Goal: Information Seeking & Learning: Learn about a topic

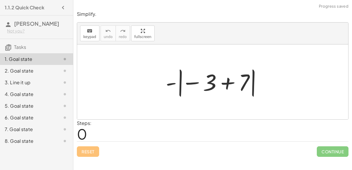
click at [37, 89] on div "2. Goal state" at bounding box center [36, 95] width 73 height 12
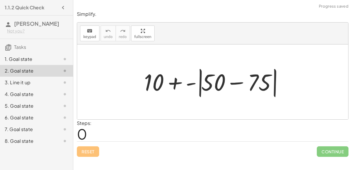
click at [41, 100] on div "3. Line it up" at bounding box center [36, 106] width 73 height 12
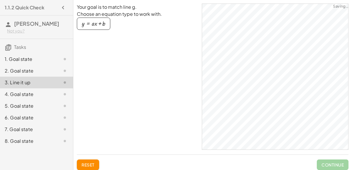
click at [51, 59] on div "1. Goal state" at bounding box center [28, 59] width 47 height 7
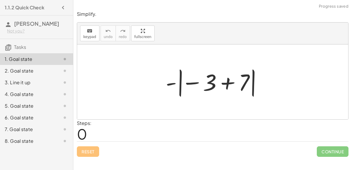
click at [218, 89] on div at bounding box center [215, 82] width 104 height 33
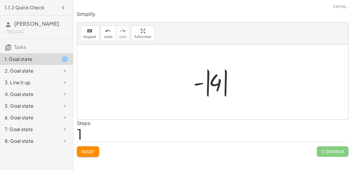
click at [218, 89] on div at bounding box center [214, 82] width 49 height 33
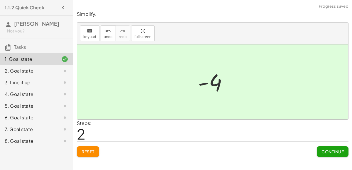
click at [44, 89] on div "2. Goal state" at bounding box center [36, 95] width 73 height 12
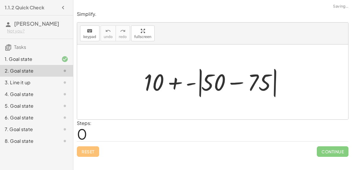
click at [238, 82] on div at bounding box center [215, 82] width 148 height 34
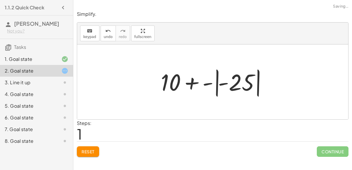
click at [189, 78] on div at bounding box center [215, 82] width 114 height 33
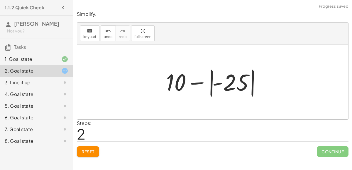
click at [210, 80] on div at bounding box center [214, 82] width 103 height 33
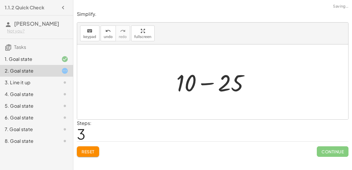
click at [210, 81] on div at bounding box center [214, 82] width 83 height 30
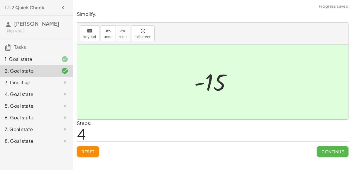
click at [337, 154] on button "Continue" at bounding box center [333, 152] width 32 height 11
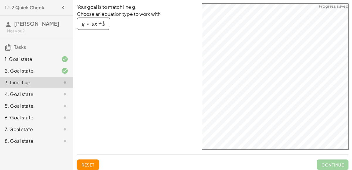
click at [93, 26] on div "button" at bounding box center [93, 24] width 23 height 6
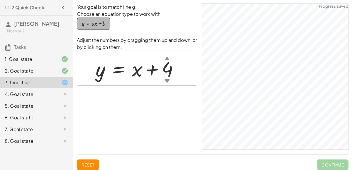
click at [93, 26] on div "button" at bounding box center [93, 24] width 23 height 6
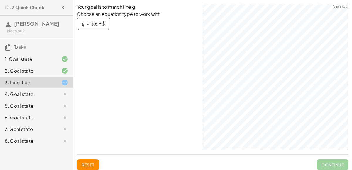
click at [93, 26] on div "button" at bounding box center [93, 24] width 23 height 6
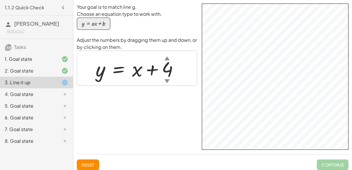
click at [34, 94] on div "4. Goal state" at bounding box center [28, 94] width 47 height 7
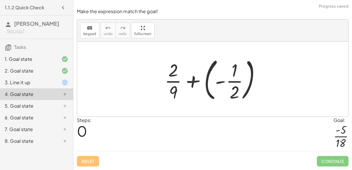
click at [198, 82] on div at bounding box center [215, 79] width 106 height 49
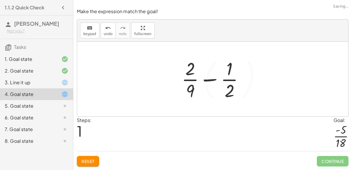
click at [221, 80] on div at bounding box center [215, 79] width 73 height 45
click at [205, 80] on div at bounding box center [215, 79] width 73 height 45
click at [91, 162] on span "Reset" at bounding box center [87, 161] width 13 height 5
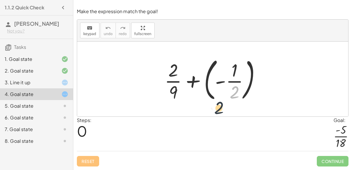
drag, startPoint x: 235, startPoint y: 94, endPoint x: 218, endPoint y: 109, distance: 23.1
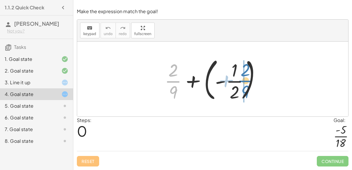
drag, startPoint x: 173, startPoint y: 80, endPoint x: 242, endPoint y: 80, distance: 69.2
click at [242, 80] on div at bounding box center [215, 79] width 106 height 49
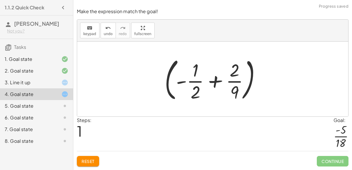
click at [214, 81] on div at bounding box center [215, 79] width 106 height 49
drag, startPoint x: 193, startPoint y: 72, endPoint x: 239, endPoint y: 70, distance: 45.5
click at [239, 70] on div at bounding box center [215, 79] width 106 height 49
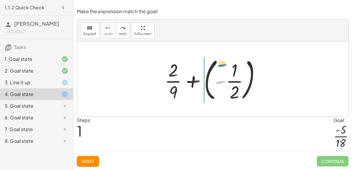
drag, startPoint x: 223, startPoint y: 83, endPoint x: 226, endPoint y: 66, distance: 17.1
click at [226, 66] on div at bounding box center [215, 79] width 106 height 49
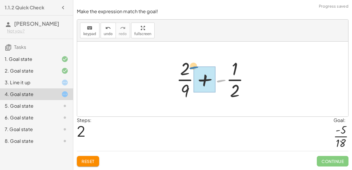
drag, startPoint x: 217, startPoint y: 81, endPoint x: 199, endPoint y: 76, distance: 19.2
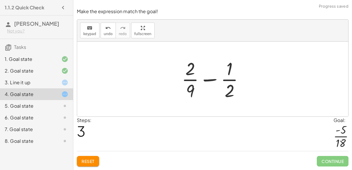
click at [208, 84] on div at bounding box center [215, 79] width 73 height 45
drag, startPoint x: 188, startPoint y: 69, endPoint x: 237, endPoint y: 67, distance: 49.9
click at [237, 67] on div at bounding box center [215, 79] width 73 height 45
drag, startPoint x: 225, startPoint y: 89, endPoint x: 183, endPoint y: 65, distance: 48.4
click at [183, 65] on div at bounding box center [215, 79] width 73 height 45
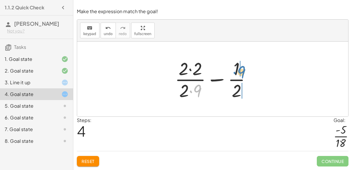
drag, startPoint x: 194, startPoint y: 86, endPoint x: 242, endPoint y: 68, distance: 51.5
click at [242, 68] on div at bounding box center [215, 79] width 86 height 45
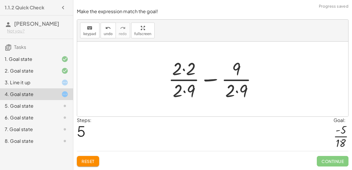
click at [237, 94] on div at bounding box center [214, 79] width 99 height 45
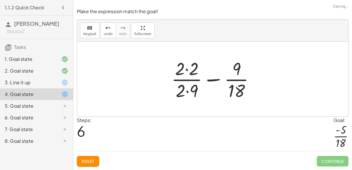
click at [237, 74] on div at bounding box center [215, 79] width 94 height 45
click at [237, 84] on div at bounding box center [215, 79] width 94 height 45
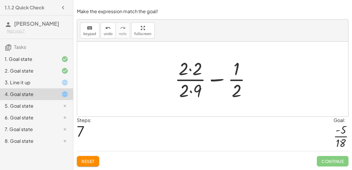
click at [191, 76] on div at bounding box center [215, 79] width 86 height 45
click at [191, 70] on div at bounding box center [215, 79] width 86 height 45
click at [190, 94] on div at bounding box center [214, 79] width 85 height 45
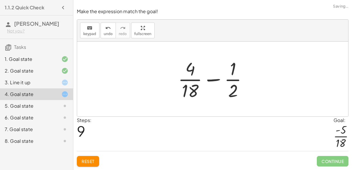
click at [214, 81] on div at bounding box center [215, 79] width 80 height 45
drag, startPoint x: 193, startPoint y: 74, endPoint x: 250, endPoint y: 83, distance: 58.2
click at [250, 83] on div at bounding box center [215, 79] width 80 height 45
drag, startPoint x: 193, startPoint y: 94, endPoint x: 242, endPoint y: 90, distance: 49.4
click at [242, 90] on div at bounding box center [215, 79] width 80 height 45
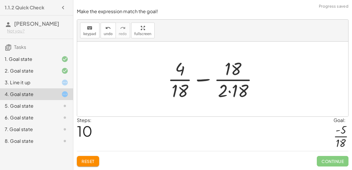
click at [232, 91] on div at bounding box center [215, 79] width 101 height 45
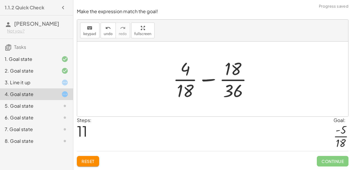
click at [212, 81] on div at bounding box center [215, 79] width 90 height 45
drag, startPoint x: 185, startPoint y: 93, endPoint x: 241, endPoint y: 91, distance: 56.6
click at [241, 91] on div at bounding box center [215, 79] width 90 height 45
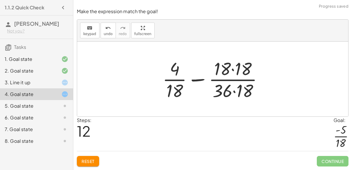
click at [233, 94] on div at bounding box center [214, 79] width 111 height 45
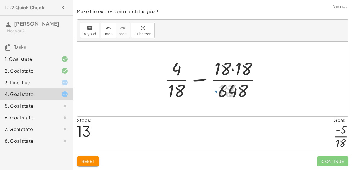
click at [229, 60] on div at bounding box center [215, 79] width 108 height 45
click at [234, 69] on div at bounding box center [215, 79] width 108 height 45
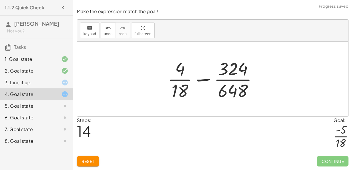
click at [181, 67] on div at bounding box center [215, 79] width 100 height 45
drag, startPoint x: 181, startPoint y: 67, endPoint x: 247, endPoint y: 89, distance: 69.9
click at [247, 89] on div at bounding box center [215, 79] width 100 height 45
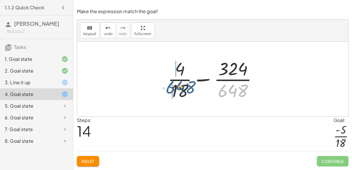
drag, startPoint x: 243, startPoint y: 92, endPoint x: 184, endPoint y: 89, distance: 59.0
click at [184, 89] on div at bounding box center [215, 79] width 100 height 45
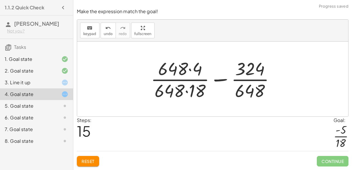
click at [189, 71] on div at bounding box center [215, 79] width 134 height 45
click at [186, 92] on div at bounding box center [215, 79] width 134 height 45
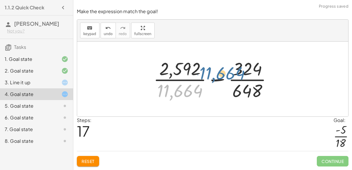
drag, startPoint x: 173, startPoint y: 97, endPoint x: 215, endPoint y: 79, distance: 46.0
click at [215, 79] on div at bounding box center [214, 79] width 129 height 45
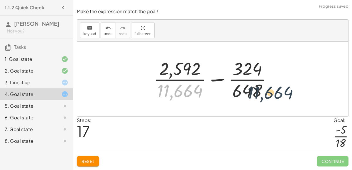
drag, startPoint x: 169, startPoint y: 87, endPoint x: 265, endPoint y: 89, distance: 95.6
click at [265, 89] on div at bounding box center [214, 79] width 129 height 45
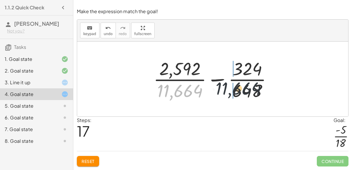
drag, startPoint x: 157, startPoint y: 95, endPoint x: 224, endPoint y: 93, distance: 66.9
click at [224, 93] on div at bounding box center [214, 79] width 129 height 45
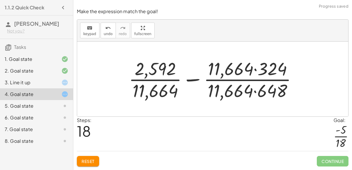
click at [257, 90] on div at bounding box center [215, 79] width 178 height 45
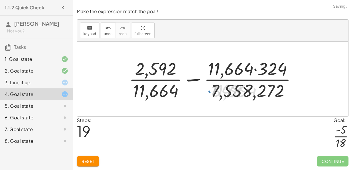
click at [258, 71] on div at bounding box center [215, 79] width 178 height 45
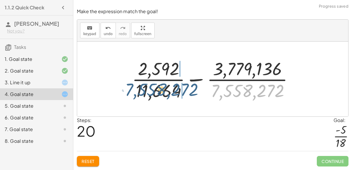
drag, startPoint x: 242, startPoint y: 90, endPoint x: 153, endPoint y: 88, distance: 88.6
click at [153, 88] on div at bounding box center [215, 79] width 172 height 45
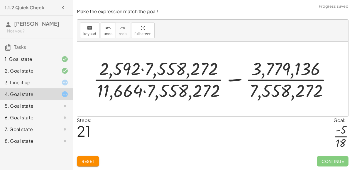
click at [146, 89] on div at bounding box center [214, 79] width 249 height 45
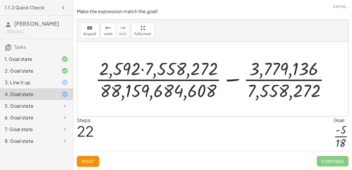
click at [142, 72] on div at bounding box center [214, 79] width 245 height 45
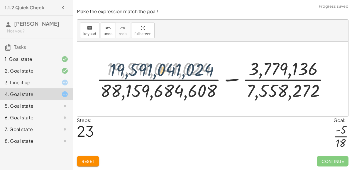
drag, startPoint x: 181, startPoint y: 72, endPoint x: 185, endPoint y: 73, distance: 4.2
click at [185, 73] on div at bounding box center [215, 79] width 243 height 45
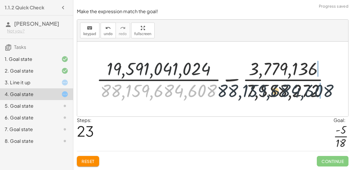
drag, startPoint x: 183, startPoint y: 89, endPoint x: 315, endPoint y: 91, distance: 132.2
click at [315, 91] on div at bounding box center [215, 79] width 243 height 45
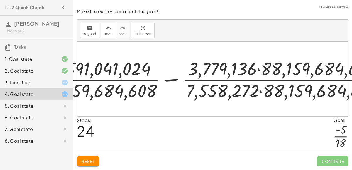
click at [258, 74] on div at bounding box center [215, 79] width 229 height 29
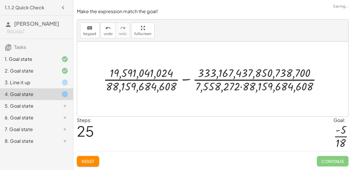
click at [241, 89] on div at bounding box center [215, 79] width 229 height 29
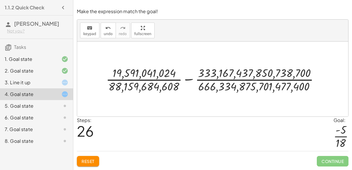
click at [81, 160] on span "Reset" at bounding box center [87, 161] width 13 height 5
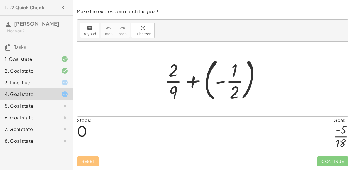
click at [252, 73] on div at bounding box center [215, 79] width 106 height 49
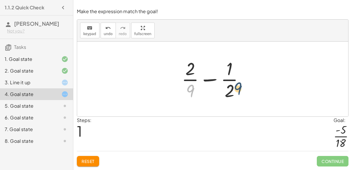
drag, startPoint x: 188, startPoint y: 91, endPoint x: 240, endPoint y: 89, distance: 52.2
click at [240, 89] on div at bounding box center [215, 79] width 73 height 45
drag, startPoint x: 187, startPoint y: 87, endPoint x: 232, endPoint y: 87, distance: 44.6
click at [232, 87] on div at bounding box center [215, 79] width 73 height 45
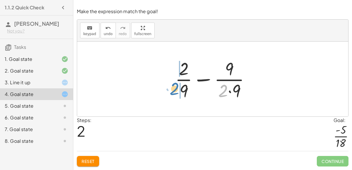
drag, startPoint x: 219, startPoint y: 92, endPoint x: 171, endPoint y: 90, distance: 48.1
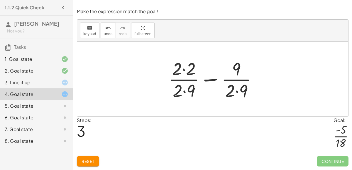
click at [184, 71] on div at bounding box center [214, 79] width 99 height 45
click at [184, 93] on div at bounding box center [215, 79] width 98 height 45
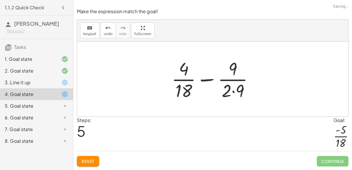
click at [236, 91] on div at bounding box center [215, 79] width 92 height 45
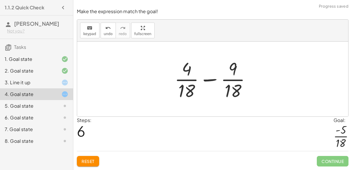
click at [213, 66] on div at bounding box center [214, 79] width 86 height 45
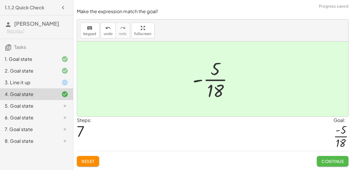
click at [330, 158] on button "Continue" at bounding box center [333, 161] width 32 height 11
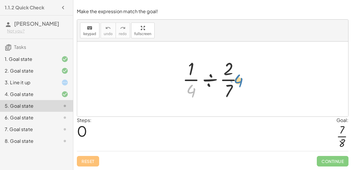
drag, startPoint x: 189, startPoint y: 95, endPoint x: 232, endPoint y: 83, distance: 45.0
click at [232, 83] on div at bounding box center [214, 79] width 71 height 45
drag, startPoint x: 228, startPoint y: 89, endPoint x: 183, endPoint y: 79, distance: 45.9
click at [183, 79] on div at bounding box center [214, 79] width 71 height 45
drag, startPoint x: 229, startPoint y: 92, endPoint x: 240, endPoint y: 82, distance: 14.5
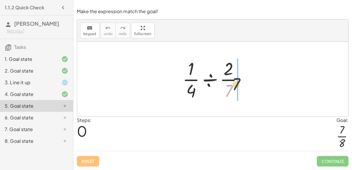
click at [240, 82] on div at bounding box center [214, 79] width 71 height 45
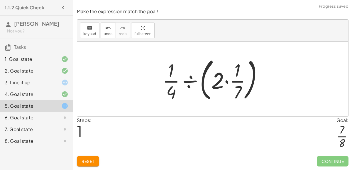
click at [226, 81] on div at bounding box center [214, 79] width 111 height 49
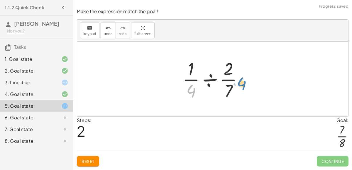
drag, startPoint x: 193, startPoint y: 92, endPoint x: 243, endPoint y: 84, distance: 51.0
click at [243, 84] on div at bounding box center [214, 79] width 71 height 45
click at [204, 80] on div at bounding box center [214, 79] width 71 height 45
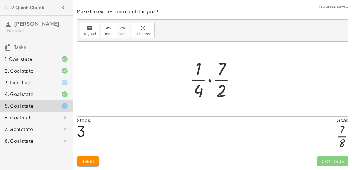
click at [210, 80] on div at bounding box center [215, 79] width 56 height 45
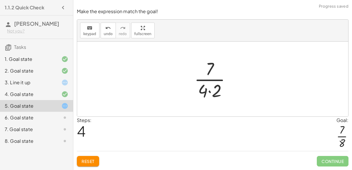
click at [211, 91] on div at bounding box center [214, 79] width 47 height 45
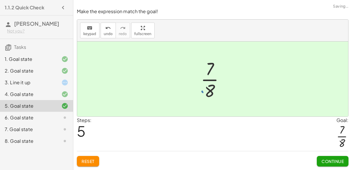
click at [337, 158] on button "Continue" at bounding box center [333, 161] width 32 height 11
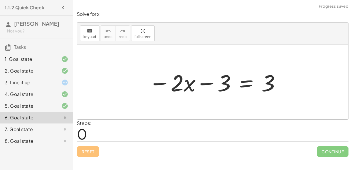
click at [243, 84] on div at bounding box center [215, 82] width 138 height 30
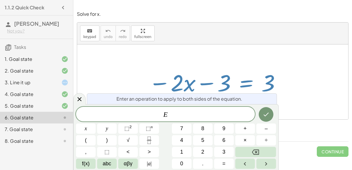
click at [243, 84] on div at bounding box center [215, 82] width 138 height 30
click at [268, 110] on button "Done" at bounding box center [266, 114] width 15 height 15
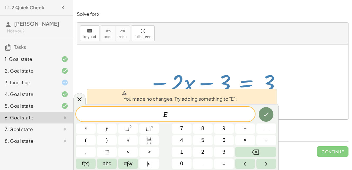
click at [330, 106] on div at bounding box center [212, 82] width 271 height 75
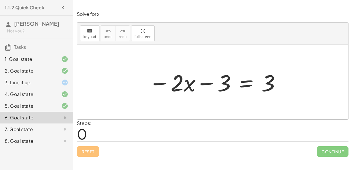
click at [246, 84] on div at bounding box center [215, 82] width 138 height 30
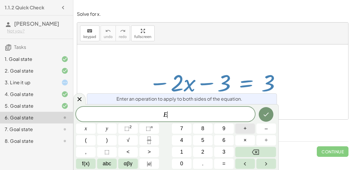
click at [247, 131] on button "+" at bounding box center [245, 129] width 20 height 10
click at [225, 152] on button "3" at bounding box center [224, 152] width 20 height 10
click at [265, 117] on icon "Done" at bounding box center [265, 114] width 7 height 7
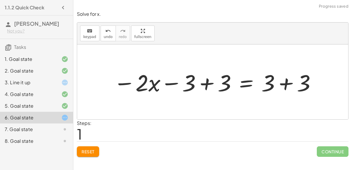
click at [207, 85] on div at bounding box center [215, 82] width 209 height 30
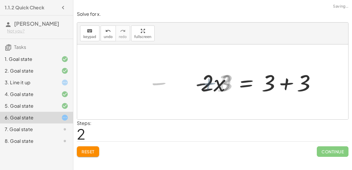
click at [284, 86] on div at bounding box center [257, 82] width 131 height 30
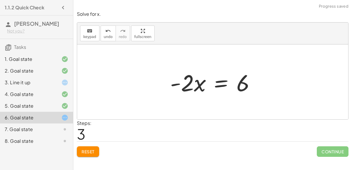
click at [197, 85] on div at bounding box center [214, 82] width 95 height 30
click at [238, 83] on div at bounding box center [214, 82] width 95 height 30
click at [222, 82] on div at bounding box center [214, 82] width 95 height 30
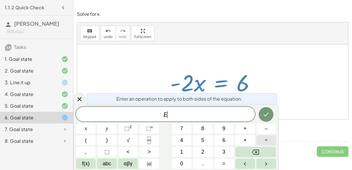
click at [263, 140] on button "÷" at bounding box center [266, 140] width 20 height 10
click at [265, 129] on span "–" at bounding box center [265, 129] width 3 height 8
click at [202, 150] on span "2" at bounding box center [202, 152] width 3 height 8
click at [243, 142] on button "×" at bounding box center [245, 140] width 20 height 10
click at [271, 118] on button "Done" at bounding box center [266, 114] width 15 height 15
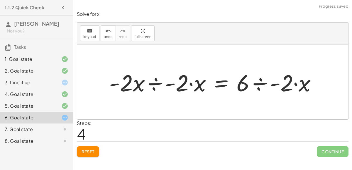
click at [157, 82] on div at bounding box center [215, 82] width 218 height 30
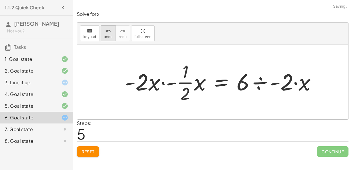
click at [106, 28] on icon "undo" at bounding box center [108, 31] width 6 height 7
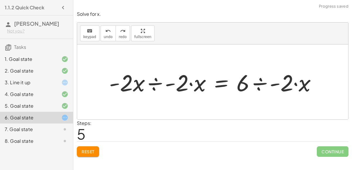
click at [189, 85] on div at bounding box center [215, 82] width 218 height 30
click at [190, 83] on div at bounding box center [215, 82] width 218 height 30
click at [104, 36] on span "undo" at bounding box center [108, 37] width 9 height 4
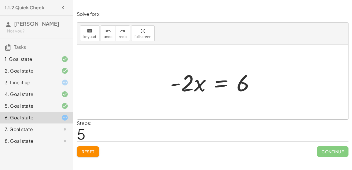
click at [221, 87] on div at bounding box center [214, 82] width 95 height 30
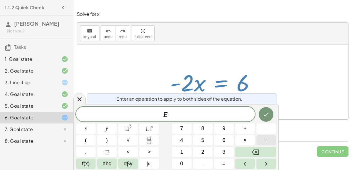
click at [264, 137] on button "÷" at bounding box center [266, 140] width 20 height 10
click at [262, 111] on icon "Done" at bounding box center [265, 114] width 7 height 7
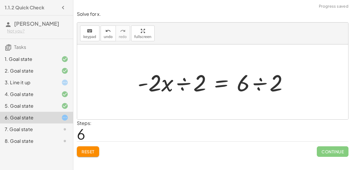
click at [182, 82] on div at bounding box center [215, 82] width 161 height 30
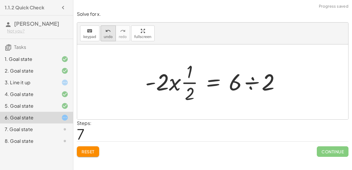
click at [109, 33] on div "undo" at bounding box center [108, 30] width 9 height 7
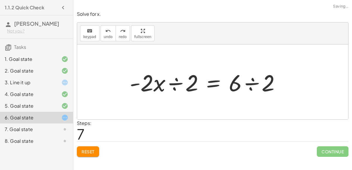
click at [249, 85] on div at bounding box center [207, 82] width 161 height 30
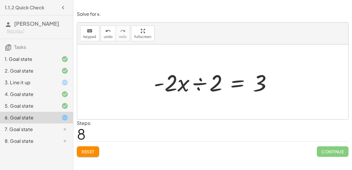
click at [197, 84] on div at bounding box center [215, 82] width 128 height 30
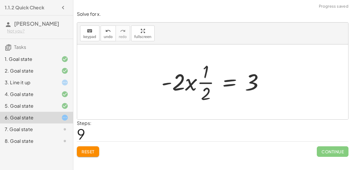
click at [203, 83] on div at bounding box center [214, 82] width 113 height 45
click at [180, 84] on div at bounding box center [214, 82] width 113 height 45
click at [104, 28] on div "undo" at bounding box center [108, 30] width 9 height 7
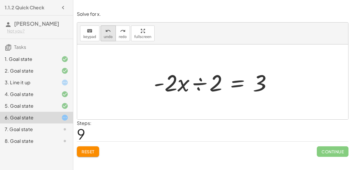
click at [101, 33] on button "undo undo" at bounding box center [108, 34] width 15 height 16
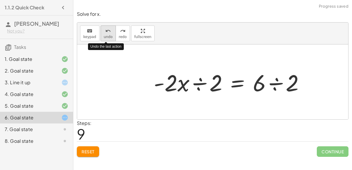
click at [105, 33] on icon "undo" at bounding box center [108, 31] width 6 height 7
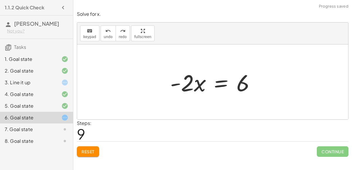
click at [225, 89] on div at bounding box center [214, 82] width 95 height 30
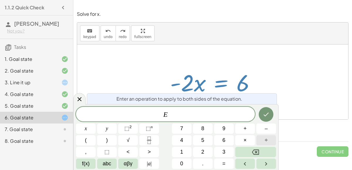
click at [262, 141] on button "÷" at bounding box center [266, 140] width 20 height 10
click at [271, 125] on button "–" at bounding box center [266, 129] width 20 height 10
click at [207, 151] on button "2" at bounding box center [203, 152] width 20 height 10
click at [268, 110] on button "Done" at bounding box center [266, 114] width 15 height 15
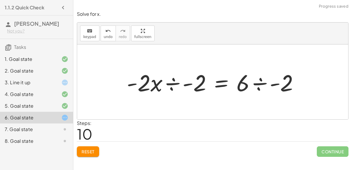
click at [163, 84] on div at bounding box center [215, 82] width 182 height 30
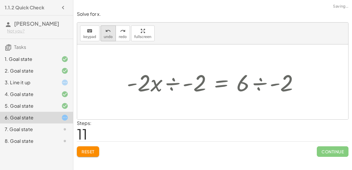
click at [108, 38] on span "undo" at bounding box center [108, 37] width 9 height 4
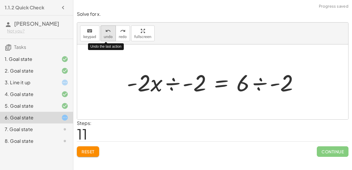
click at [108, 38] on span "undo" at bounding box center [108, 37] width 9 height 4
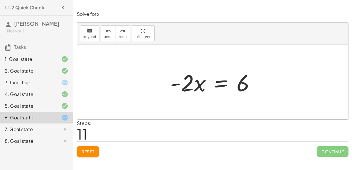
click at [218, 80] on div at bounding box center [214, 82] width 95 height 30
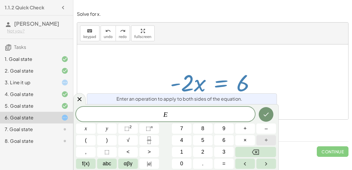
click at [268, 142] on button "÷" at bounding box center [266, 140] width 20 height 10
click at [203, 153] on span "2" at bounding box center [202, 152] width 3 height 8
click at [96, 124] on div at bounding box center [86, 129] width 20 height 10
click at [268, 113] on icon "Done" at bounding box center [265, 114] width 7 height 7
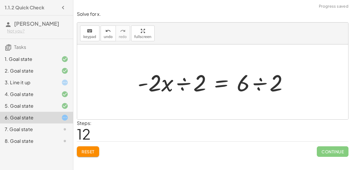
click at [254, 84] on div at bounding box center [215, 82] width 161 height 30
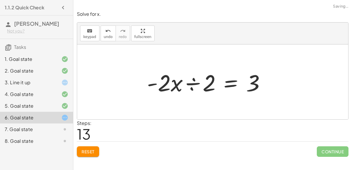
click at [179, 83] on div at bounding box center [208, 82] width 128 height 30
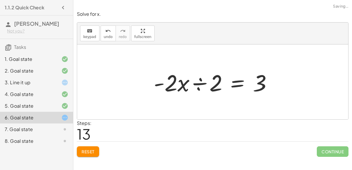
click at [196, 82] on div at bounding box center [215, 82] width 128 height 30
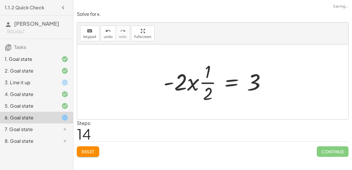
click at [215, 79] on div at bounding box center [216, 82] width 113 height 45
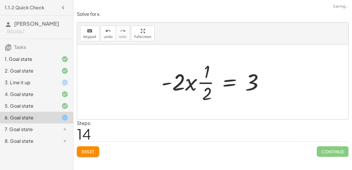
click at [207, 78] on div at bounding box center [214, 82] width 113 height 45
click at [105, 29] on icon "undo" at bounding box center [108, 31] width 6 height 7
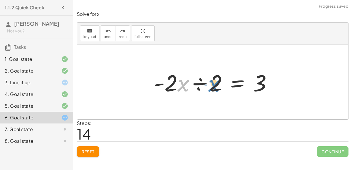
drag, startPoint x: 177, startPoint y: 83, endPoint x: 194, endPoint y: 83, distance: 16.7
click at [194, 83] on div at bounding box center [215, 82] width 128 height 30
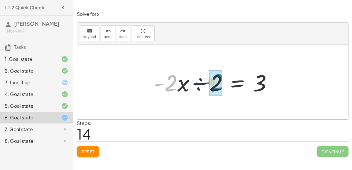
drag, startPoint x: 165, startPoint y: 80, endPoint x: 213, endPoint y: 79, distance: 47.5
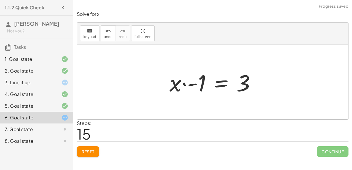
click at [196, 85] on div at bounding box center [215, 82] width 96 height 30
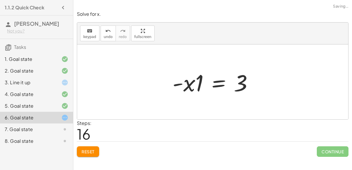
click at [196, 87] on div at bounding box center [214, 82] width 91 height 30
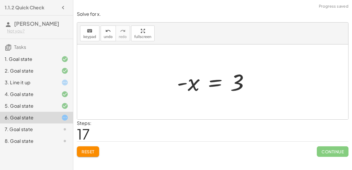
click at [195, 86] on div at bounding box center [215, 82] width 83 height 29
click at [226, 80] on div at bounding box center [215, 82] width 83 height 29
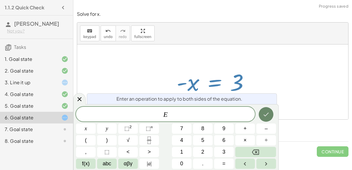
click at [269, 110] on button "Done" at bounding box center [266, 114] width 15 height 15
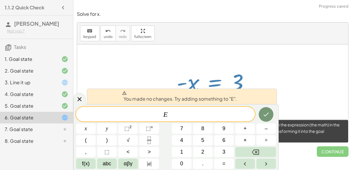
click at [333, 152] on span "Continue" at bounding box center [333, 152] width 32 height 11
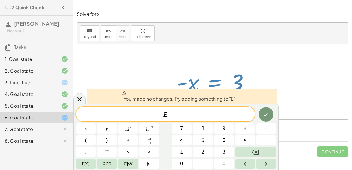
click at [337, 110] on div at bounding box center [212, 82] width 271 height 75
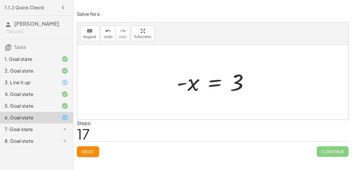
click at [213, 78] on div at bounding box center [215, 82] width 83 height 29
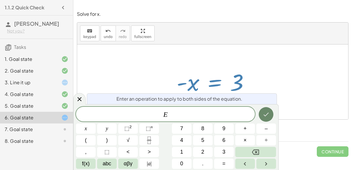
click at [270, 109] on button "Done" at bounding box center [266, 114] width 15 height 15
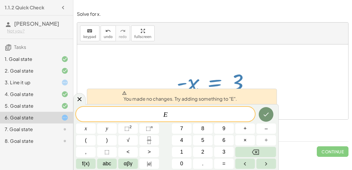
click at [231, 65] on div at bounding box center [212, 82] width 271 height 75
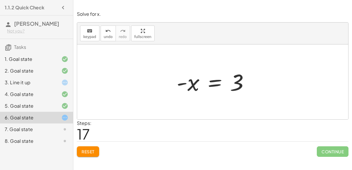
click at [181, 84] on div at bounding box center [215, 82] width 83 height 29
click at [193, 86] on div at bounding box center [215, 82] width 83 height 29
click at [211, 82] on div at bounding box center [215, 82] width 83 height 29
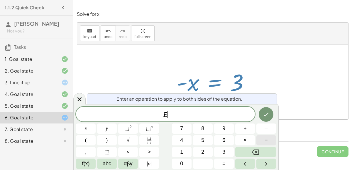
click at [272, 137] on button "÷" at bounding box center [266, 140] width 20 height 10
click at [267, 131] on span "–" at bounding box center [265, 129] width 3 height 8
click at [186, 151] on button "1" at bounding box center [182, 152] width 20 height 10
click at [96, 124] on div at bounding box center [86, 129] width 20 height 10
click at [263, 113] on icon "Done" at bounding box center [265, 114] width 7 height 7
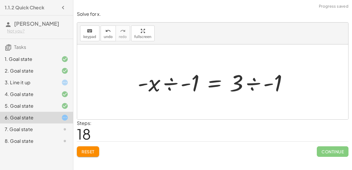
click at [257, 82] on div at bounding box center [215, 82] width 160 height 30
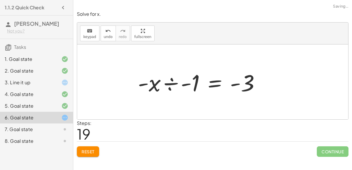
click at [172, 81] on div at bounding box center [201, 82] width 133 height 30
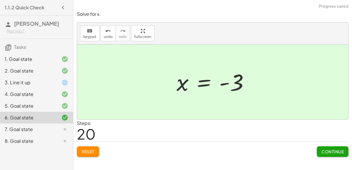
click at [334, 148] on button "Continue" at bounding box center [333, 152] width 32 height 11
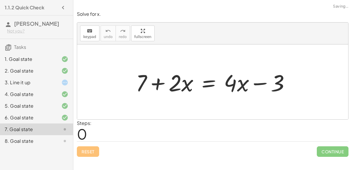
click at [186, 55] on div at bounding box center [212, 82] width 271 height 75
click at [218, 86] on div at bounding box center [215, 82] width 164 height 30
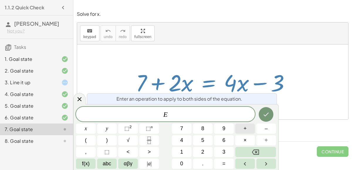
click at [245, 131] on span "+" at bounding box center [244, 129] width 3 height 8
click at [222, 153] on button "3" at bounding box center [224, 152] width 20 height 10
click at [262, 113] on icon "Done" at bounding box center [265, 114] width 7 height 7
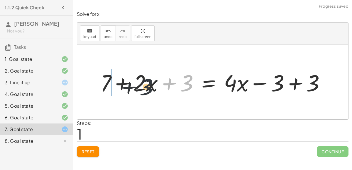
drag, startPoint x: 184, startPoint y: 83, endPoint x: 122, endPoint y: 86, distance: 62.8
click at [122, 86] on div at bounding box center [214, 82] width 235 height 30
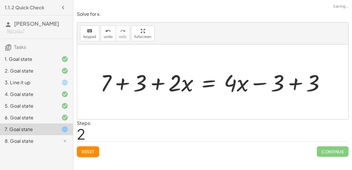
click at [123, 81] on div at bounding box center [214, 82] width 235 height 30
click at [297, 83] on div at bounding box center [228, 82] width 209 height 30
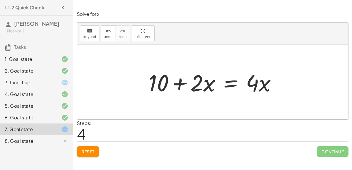
click at [233, 84] on div at bounding box center [215, 82] width 138 height 30
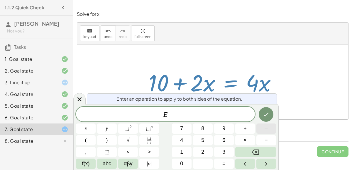
click at [264, 130] on button "–" at bounding box center [266, 129] width 20 height 10
click at [205, 152] on button "2" at bounding box center [203, 152] width 20 height 10
click at [269, 111] on icon "Done" at bounding box center [265, 114] width 7 height 7
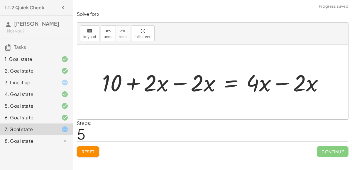
click at [282, 80] on div at bounding box center [215, 82] width 232 height 30
click at [178, 83] on div at bounding box center [191, 82] width 185 height 30
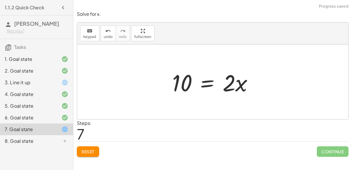
click at [208, 84] on div at bounding box center [214, 82] width 91 height 30
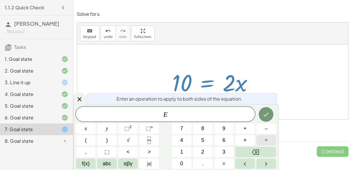
click at [268, 138] on button "÷" at bounding box center [266, 140] width 20 height 10
click at [96, 124] on div at bounding box center [86, 129] width 20 height 10
click at [265, 113] on icon "Done" at bounding box center [265, 114] width 7 height 7
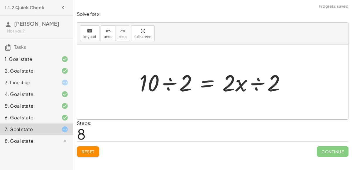
click at [251, 84] on div at bounding box center [214, 82] width 157 height 30
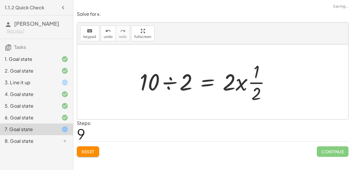
click at [169, 85] on div at bounding box center [207, 82] width 141 height 45
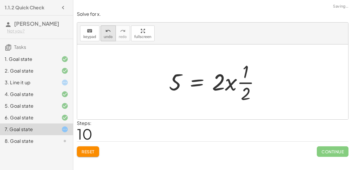
click at [111, 35] on button "undo undo" at bounding box center [108, 34] width 15 height 16
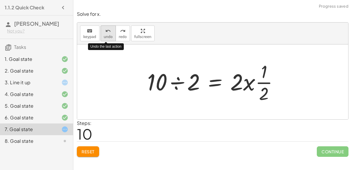
click at [111, 35] on button "undo undo" at bounding box center [108, 34] width 15 height 16
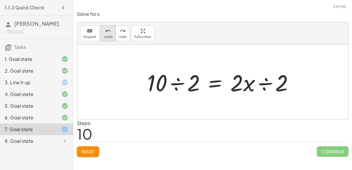
click at [104, 35] on span "undo" at bounding box center [108, 37] width 9 height 4
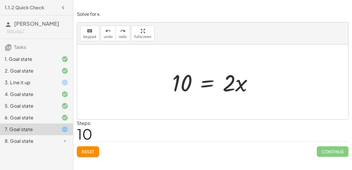
click at [210, 77] on div at bounding box center [214, 82] width 91 height 30
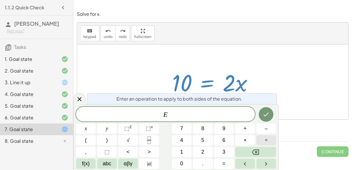
click at [265, 142] on span "÷" at bounding box center [266, 141] width 3 height 8
click at [268, 120] on button "Done" at bounding box center [266, 114] width 15 height 15
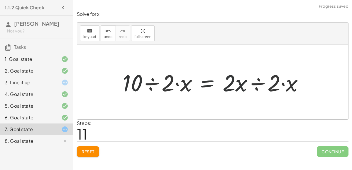
click at [257, 88] on div at bounding box center [215, 82] width 192 height 30
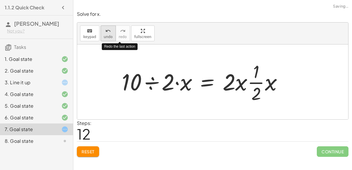
click at [105, 35] on span "undo" at bounding box center [108, 37] width 9 height 4
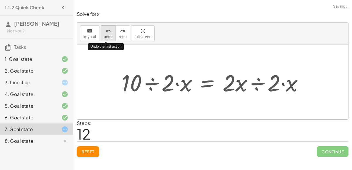
click at [105, 35] on span "undo" at bounding box center [108, 37] width 9 height 4
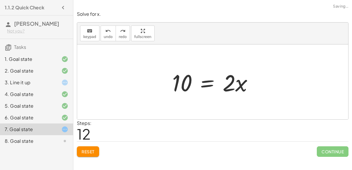
click at [196, 82] on div at bounding box center [214, 82] width 91 height 30
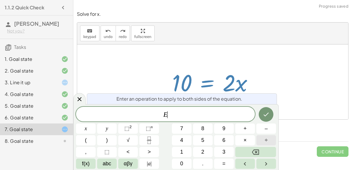
click at [263, 137] on button "÷" at bounding box center [266, 140] width 20 height 10
click at [267, 120] on button "Done" at bounding box center [266, 114] width 15 height 15
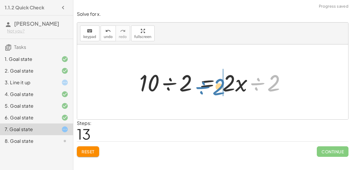
drag, startPoint x: 277, startPoint y: 78, endPoint x: 223, endPoint y: 81, distance: 54.3
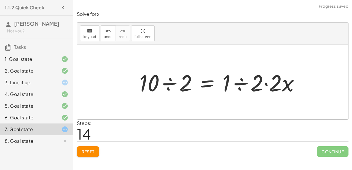
click at [240, 84] on div at bounding box center [221, 82] width 171 height 30
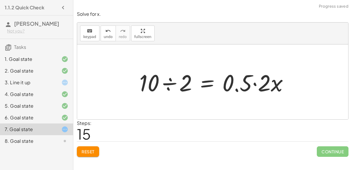
click at [250, 83] on div at bounding box center [215, 82] width 159 height 30
click at [253, 83] on div at bounding box center [215, 82] width 159 height 30
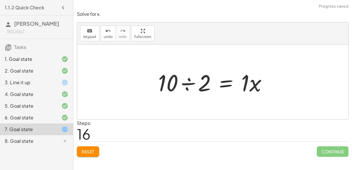
click at [176, 80] on div at bounding box center [214, 82] width 119 height 30
click at [183, 81] on div at bounding box center [214, 82] width 119 height 30
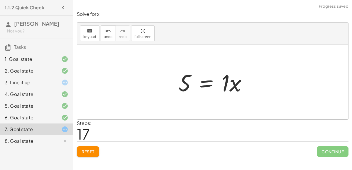
click at [247, 81] on div at bounding box center [214, 82] width 79 height 30
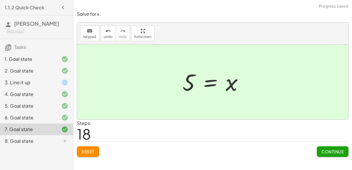
click at [331, 147] on button "Continue" at bounding box center [333, 152] width 32 height 11
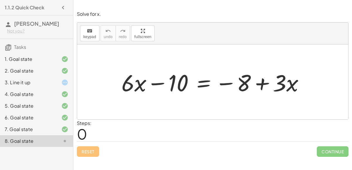
click at [215, 93] on div at bounding box center [214, 82] width 193 height 30
click at [210, 88] on div at bounding box center [214, 82] width 193 height 30
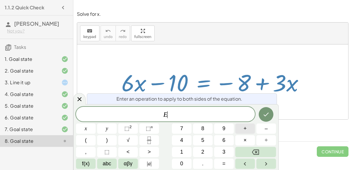
click at [240, 130] on button "+" at bounding box center [245, 129] width 20 height 10
click at [203, 128] on span "8" at bounding box center [202, 129] width 3 height 8
click at [266, 116] on icon "Done" at bounding box center [265, 114] width 7 height 7
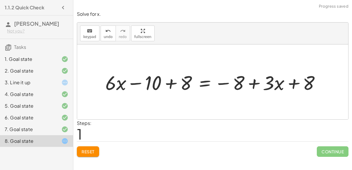
drag, startPoint x: 329, startPoint y: 77, endPoint x: 256, endPoint y: 83, distance: 73.5
click at [256, 83] on div "+ · 6 · x − 10 = − 8 + · 3 · x + · 6 · x − 10 = − 8 + · 3 · x + 8 + 8" at bounding box center [212, 82] width 271 height 75
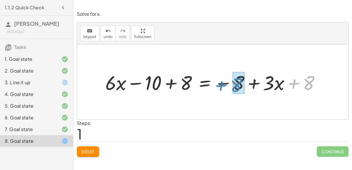
drag, startPoint x: 312, startPoint y: 79, endPoint x: 240, endPoint y: 81, distance: 71.8
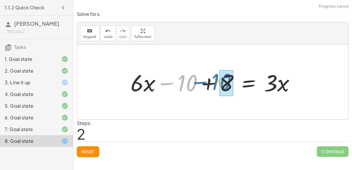
drag, startPoint x: 183, startPoint y: 80, endPoint x: 218, endPoint y: 79, distance: 35.5
click at [218, 79] on div at bounding box center [215, 82] width 175 height 30
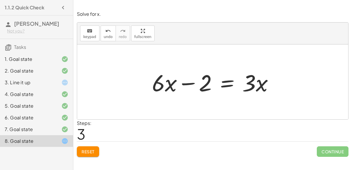
click at [185, 80] on div at bounding box center [215, 82] width 132 height 30
click at [221, 87] on div at bounding box center [215, 82] width 132 height 30
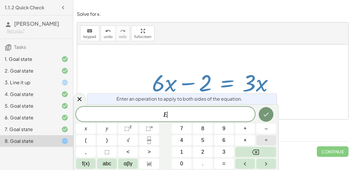
click at [266, 136] on button "÷" at bounding box center [266, 140] width 20 height 10
click at [266, 113] on icon "Done" at bounding box center [265, 114] width 7 height 7
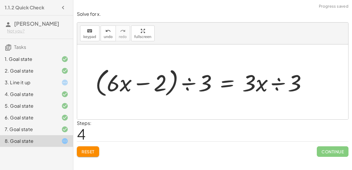
click at [289, 81] on div at bounding box center [203, 82] width 222 height 34
click at [274, 84] on div at bounding box center [195, 82] width 206 height 45
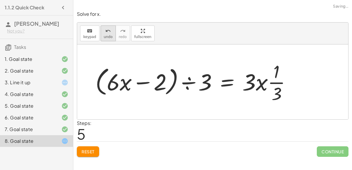
click at [108, 35] on span "undo" at bounding box center [108, 37] width 9 height 4
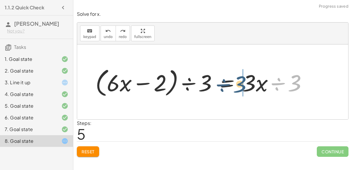
drag, startPoint x: 298, startPoint y: 75, endPoint x: 243, endPoint y: 75, distance: 55.4
click at [243, 75] on div at bounding box center [203, 82] width 222 height 34
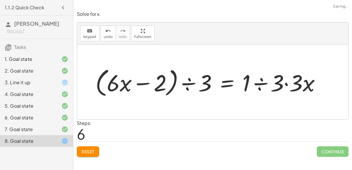
click at [262, 82] on div at bounding box center [209, 82] width 235 height 34
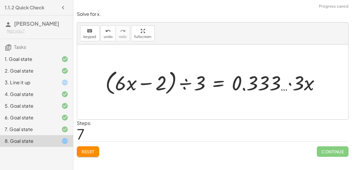
click at [289, 83] on div at bounding box center [214, 81] width 225 height 29
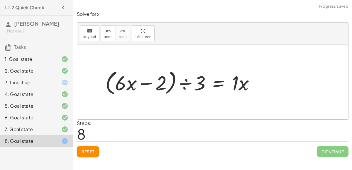
click at [240, 87] on div at bounding box center [182, 81] width 160 height 29
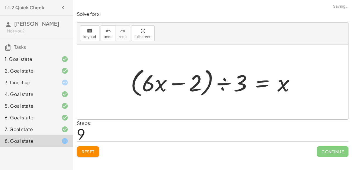
click at [180, 84] on div at bounding box center [215, 82] width 175 height 34
click at [193, 82] on div at bounding box center [215, 82] width 175 height 34
drag, startPoint x: 152, startPoint y: 86, endPoint x: 227, endPoint y: 87, distance: 75.9
click at [227, 87] on div at bounding box center [215, 82] width 175 height 34
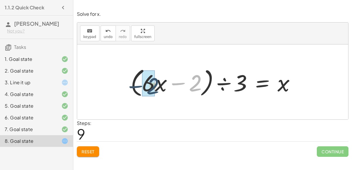
drag, startPoint x: 198, startPoint y: 83, endPoint x: 145, endPoint y: 86, distance: 52.6
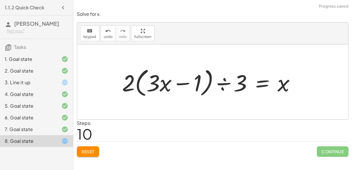
click at [164, 85] on div at bounding box center [211, 82] width 184 height 34
click at [187, 84] on div at bounding box center [211, 82] width 184 height 34
click at [128, 84] on div at bounding box center [211, 82] width 184 height 34
click at [142, 85] on div at bounding box center [211, 82] width 184 height 34
click at [157, 84] on div at bounding box center [211, 82] width 184 height 34
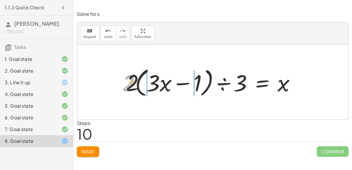
drag, startPoint x: 128, startPoint y: 82, endPoint x: 176, endPoint y: 81, distance: 48.1
click at [176, 81] on div at bounding box center [211, 82] width 184 height 34
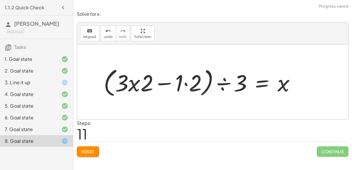
click at [190, 84] on div at bounding box center [202, 82] width 202 height 34
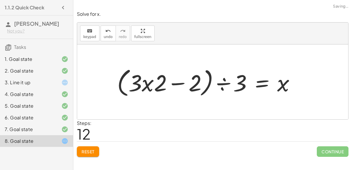
click at [164, 82] on div at bounding box center [208, 82] width 188 height 34
click at [173, 83] on div at bounding box center [208, 82] width 188 height 34
click at [151, 84] on div at bounding box center [208, 82] width 188 height 34
click at [148, 84] on div at bounding box center [208, 82] width 188 height 34
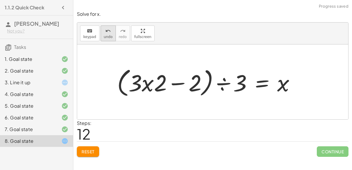
click at [106, 34] on button "undo undo" at bounding box center [108, 34] width 15 height 16
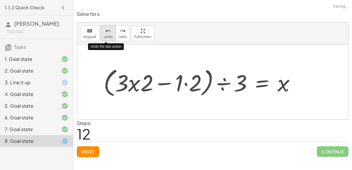
click at [106, 34] on button "undo undo" at bounding box center [108, 34] width 15 height 16
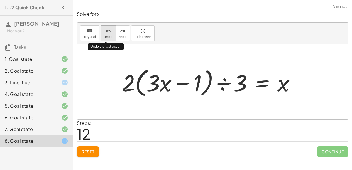
click at [105, 33] on icon "undo" at bounding box center [108, 31] width 6 height 7
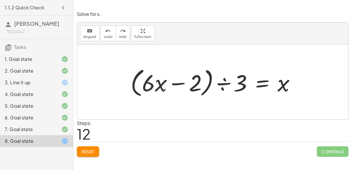
click at [33, 52] on div "1. Goal state 2. Goal state 3. Line it up 4. Goal state 5. Goal state 6. Goal s…" at bounding box center [36, 100] width 73 height 99
click at [33, 57] on div "1. Goal state" at bounding box center [28, 59] width 47 height 7
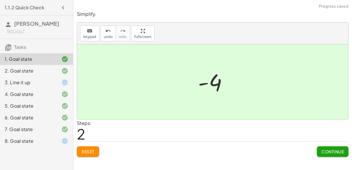
click at [50, 138] on div "8. Goal state" at bounding box center [28, 141] width 47 height 7
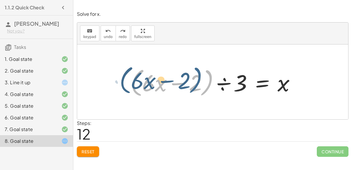
click at [205, 89] on div at bounding box center [215, 82] width 175 height 34
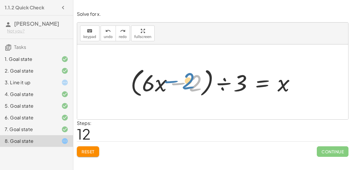
drag, startPoint x: 195, startPoint y: 84, endPoint x: 185, endPoint y: 82, distance: 10.9
click at [185, 82] on div at bounding box center [215, 82] width 175 height 34
drag, startPoint x: 158, startPoint y: 83, endPoint x: 186, endPoint y: 85, distance: 28.2
click at [186, 85] on div at bounding box center [215, 82] width 175 height 34
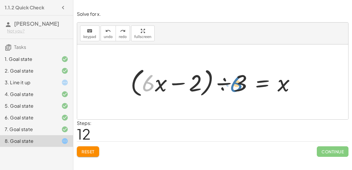
drag, startPoint x: 154, startPoint y: 85, endPoint x: 247, endPoint y: 86, distance: 92.9
click at [247, 86] on div at bounding box center [215, 82] width 175 height 34
click at [207, 82] on div at bounding box center [215, 82] width 175 height 34
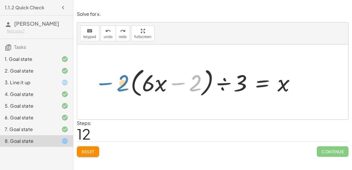
drag, startPoint x: 200, startPoint y: 83, endPoint x: 128, endPoint y: 83, distance: 71.8
click at [128, 83] on div at bounding box center [215, 82] width 175 height 34
click at [164, 80] on div at bounding box center [215, 82] width 175 height 34
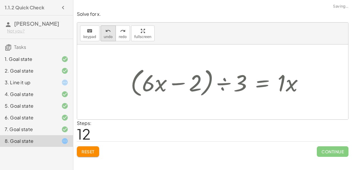
click at [107, 39] on button "undo undo" at bounding box center [108, 34] width 15 height 16
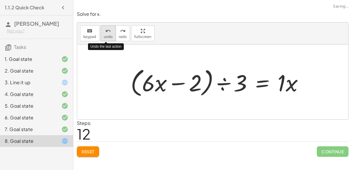
click at [107, 39] on button "undo undo" at bounding box center [108, 34] width 15 height 16
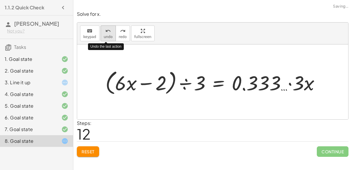
click at [107, 39] on button "undo undo" at bounding box center [108, 34] width 15 height 16
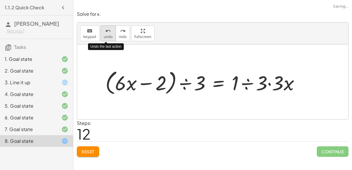
click at [107, 39] on button "undo undo" at bounding box center [108, 34] width 15 height 16
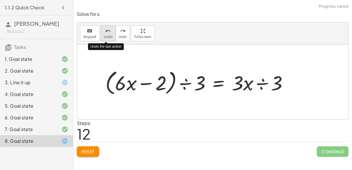
click at [107, 39] on button "undo undo" at bounding box center [108, 34] width 15 height 16
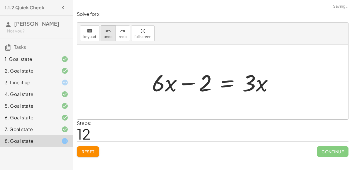
click at [107, 33] on icon "undo" at bounding box center [108, 31] width 6 height 7
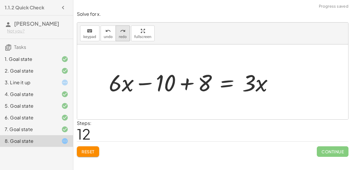
click at [120, 33] on icon "redo" at bounding box center [123, 31] width 6 height 7
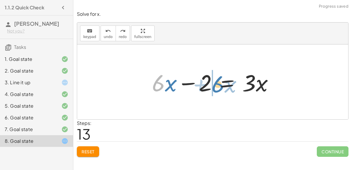
drag, startPoint x: 157, startPoint y: 84, endPoint x: 213, endPoint y: 85, distance: 56.9
click at [213, 85] on div at bounding box center [215, 82] width 132 height 30
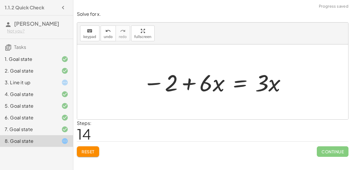
click at [240, 78] on div at bounding box center [215, 82] width 150 height 30
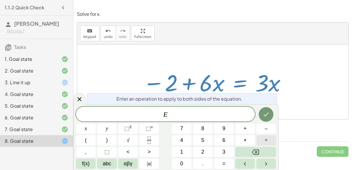
click at [266, 140] on span "÷" at bounding box center [266, 141] width 3 height 8
click at [264, 117] on icon "Done" at bounding box center [265, 114] width 7 height 7
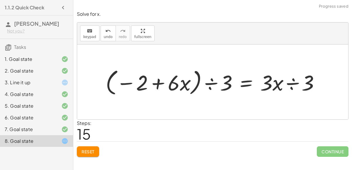
click at [208, 83] on div at bounding box center [215, 82] width 224 height 31
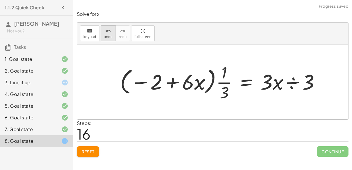
click at [104, 35] on span "undo" at bounding box center [108, 37] width 9 height 4
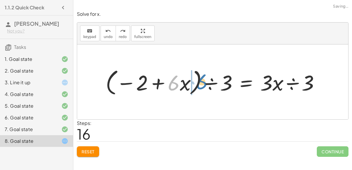
drag, startPoint x: 172, startPoint y: 81, endPoint x: 200, endPoint y: 80, distance: 27.6
click at [200, 80] on div at bounding box center [215, 82] width 224 height 31
click at [184, 83] on div at bounding box center [215, 82] width 224 height 31
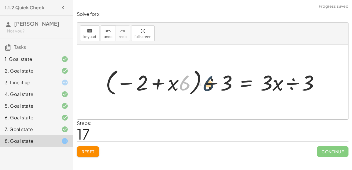
drag, startPoint x: 184, startPoint y: 83, endPoint x: 220, endPoint y: 83, distance: 35.8
click at [220, 83] on div at bounding box center [215, 82] width 224 height 31
drag, startPoint x: 172, startPoint y: 87, endPoint x: 224, endPoint y: 82, distance: 51.5
click at [224, 82] on div at bounding box center [215, 82] width 224 height 31
drag, startPoint x: 169, startPoint y: 79, endPoint x: 185, endPoint y: 80, distance: 15.9
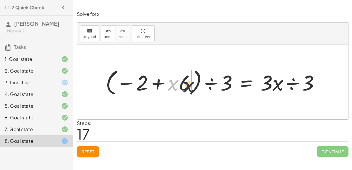
click at [185, 80] on div at bounding box center [215, 82] width 224 height 31
drag, startPoint x: 185, startPoint y: 80, endPoint x: 170, endPoint y: 79, distance: 14.7
click at [170, 79] on div at bounding box center [215, 82] width 224 height 31
click at [293, 83] on div at bounding box center [215, 82] width 224 height 31
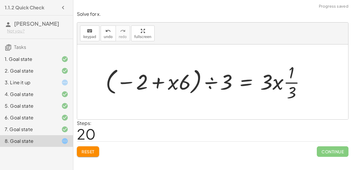
click at [291, 83] on div at bounding box center [208, 82] width 210 height 42
click at [276, 84] on div at bounding box center [208, 82] width 210 height 42
click at [290, 83] on div at bounding box center [208, 82] width 210 height 42
click at [292, 89] on div at bounding box center [208, 82] width 210 height 42
click at [289, 70] on div at bounding box center [208, 82] width 210 height 42
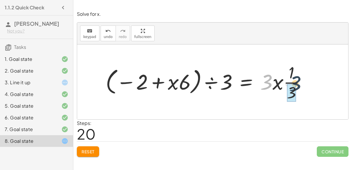
drag, startPoint x: 268, startPoint y: 80, endPoint x: 297, endPoint y: 81, distance: 28.7
click at [297, 81] on div at bounding box center [208, 82] width 210 height 42
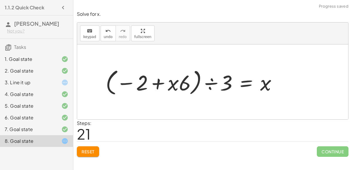
click at [262, 83] on div at bounding box center [193, 82] width 181 height 31
drag, startPoint x: 231, startPoint y: 83, endPoint x: 192, endPoint y: 85, distance: 39.3
click at [192, 85] on div at bounding box center [193, 82] width 181 height 31
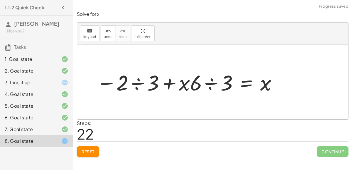
click at [207, 82] on div at bounding box center [187, 82] width 187 height 28
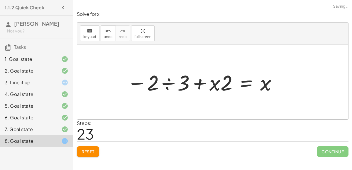
click at [167, 83] on div at bounding box center [202, 82] width 157 height 28
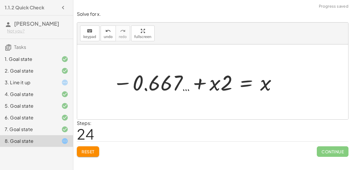
click at [147, 87] on div at bounding box center [195, 82] width 171 height 28
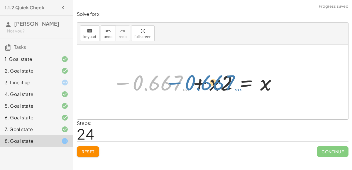
drag, startPoint x: 146, startPoint y: 86, endPoint x: 201, endPoint y: 87, distance: 54.8
click at [201, 87] on div at bounding box center [195, 82] width 171 height 28
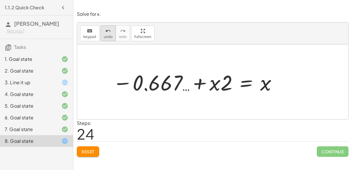
click at [108, 38] on span "undo" at bounding box center [108, 37] width 9 height 4
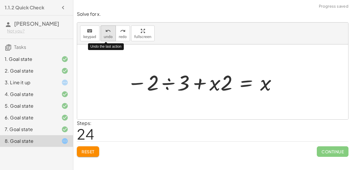
click at [108, 38] on button "undo undo" at bounding box center [108, 34] width 15 height 16
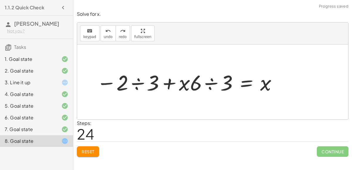
click at [214, 82] on div at bounding box center [187, 82] width 187 height 28
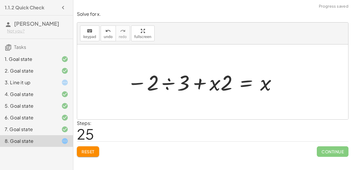
click at [158, 82] on div at bounding box center [202, 82] width 157 height 28
click at [169, 81] on div at bounding box center [202, 82] width 157 height 28
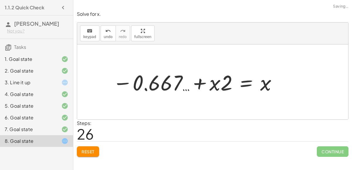
click at [135, 82] on div at bounding box center [195, 82] width 171 height 28
click at [145, 89] on div at bounding box center [195, 82] width 171 height 28
click at [206, 84] on div at bounding box center [195, 82] width 171 height 28
click at [201, 83] on div at bounding box center [195, 82] width 171 height 28
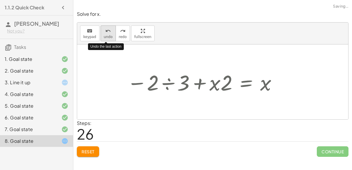
click at [104, 35] on span "undo" at bounding box center [108, 37] width 9 height 4
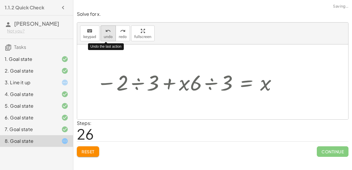
click at [104, 35] on span "undo" at bounding box center [108, 37] width 9 height 4
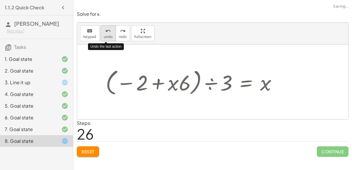
click at [104, 35] on span "undo" at bounding box center [108, 37] width 9 height 4
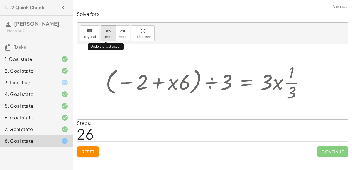
click at [104, 35] on span "undo" at bounding box center [108, 37] width 9 height 4
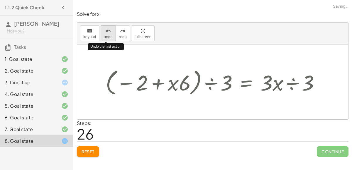
click at [104, 35] on span "undo" at bounding box center [108, 37] width 9 height 4
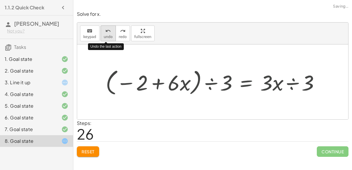
click at [104, 35] on span "undo" at bounding box center [108, 37] width 9 height 4
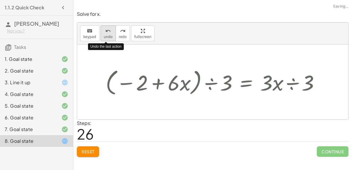
click at [104, 35] on span "undo" at bounding box center [108, 37] width 9 height 4
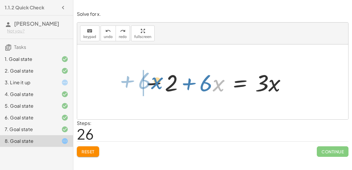
drag, startPoint x: 221, startPoint y: 85, endPoint x: 158, endPoint y: 83, distance: 63.4
click at [158, 83] on div at bounding box center [215, 82] width 150 height 30
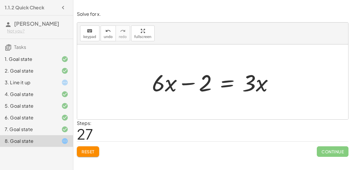
click at [274, 84] on div at bounding box center [215, 82] width 132 height 30
drag, startPoint x: 253, startPoint y: 83, endPoint x: 270, endPoint y: 86, distance: 16.7
click at [270, 86] on div at bounding box center [215, 82] width 132 height 30
click at [256, 86] on div at bounding box center [215, 82] width 132 height 30
drag, startPoint x: 269, startPoint y: 83, endPoint x: 254, endPoint y: 82, distance: 15.6
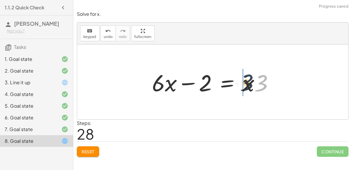
click at [254, 82] on div at bounding box center [215, 82] width 132 height 30
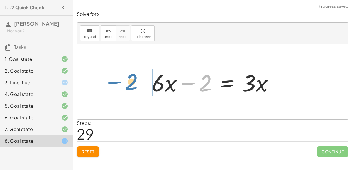
drag, startPoint x: 201, startPoint y: 80, endPoint x: 126, endPoint y: 79, distance: 74.2
click at [126, 79] on div "+ · 6 · x − 10 = − 8 + · 3 · x + · 6 · x − 10 + 8 = − 8 + · 3 · x + 8 + · 6 · x…" at bounding box center [212, 82] width 271 height 75
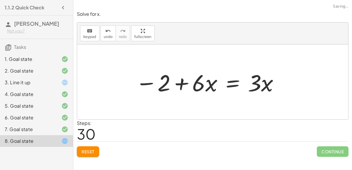
click at [178, 84] on div at bounding box center [208, 82] width 150 height 30
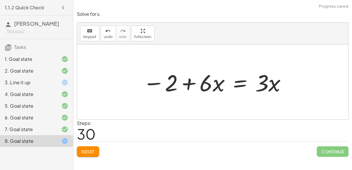
click at [175, 84] on div at bounding box center [215, 82] width 150 height 30
click at [237, 77] on div at bounding box center [215, 82] width 150 height 30
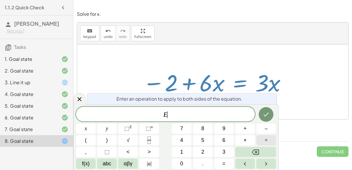
click at [262, 142] on button "÷" at bounding box center [266, 140] width 20 height 10
click at [260, 118] on button "Done" at bounding box center [266, 114] width 15 height 15
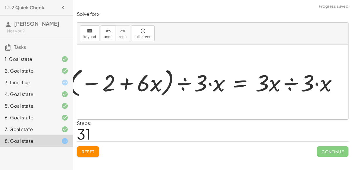
click at [289, 81] on div at bounding box center [205, 82] width 279 height 34
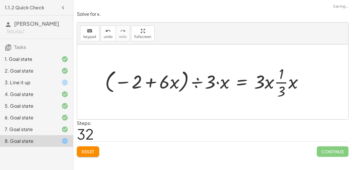
click at [274, 80] on div at bounding box center [206, 82] width 209 height 37
click at [279, 83] on div at bounding box center [206, 82] width 209 height 37
click at [265, 83] on div at bounding box center [206, 82] width 209 height 37
drag, startPoint x: 261, startPoint y: 82, endPoint x: 280, endPoint y: 83, distance: 18.8
click at [280, 83] on div at bounding box center [206, 82] width 209 height 37
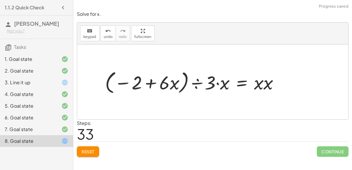
click at [262, 85] on div at bounding box center [194, 82] width 184 height 28
drag, startPoint x: 261, startPoint y: 85, endPoint x: 269, endPoint y: 91, distance: 10.3
click at [262, 84] on div at bounding box center [192, 82] width 181 height 28
click at [261, 81] on div at bounding box center [192, 82] width 181 height 28
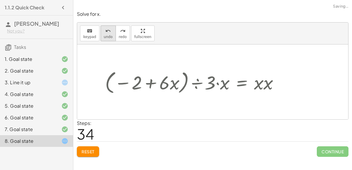
click at [103, 39] on button "undo undo" at bounding box center [108, 34] width 15 height 16
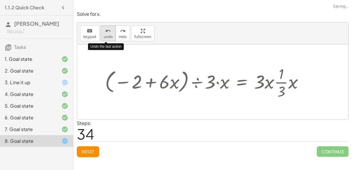
click at [103, 39] on button "undo undo" at bounding box center [108, 34] width 15 height 16
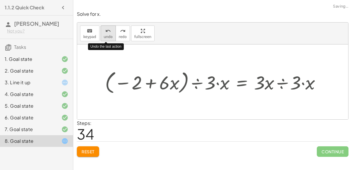
click at [103, 39] on button "undo undo" at bounding box center [108, 34] width 15 height 16
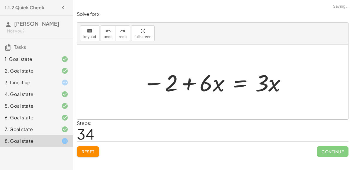
click at [232, 81] on div at bounding box center [215, 82] width 150 height 30
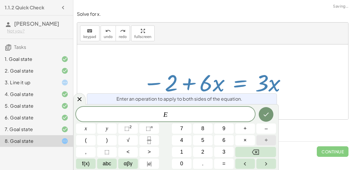
click at [271, 141] on button "÷" at bounding box center [266, 140] width 20 height 10
click at [270, 124] on button "–" at bounding box center [266, 129] width 20 height 10
click at [262, 110] on button "Done" at bounding box center [266, 114] width 15 height 15
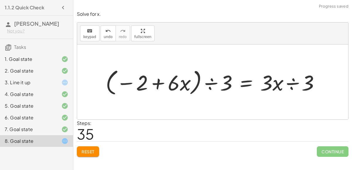
click at [294, 82] on div at bounding box center [215, 82] width 224 height 31
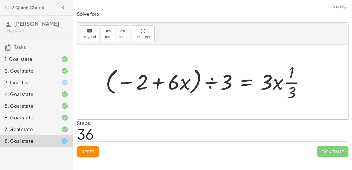
click at [287, 83] on div at bounding box center [208, 82] width 210 height 42
click at [277, 84] on div at bounding box center [208, 82] width 210 height 42
drag, startPoint x: 272, startPoint y: 84, endPoint x: 323, endPoint y: 79, distance: 50.9
click at [323, 79] on div "+ · 6 · x − 10 = − 8 + · 3 · x + · 6 · x − 10 + 8 = − 8 + · 3 · x + 8 + · 6 · x…" at bounding box center [212, 82] width 271 height 75
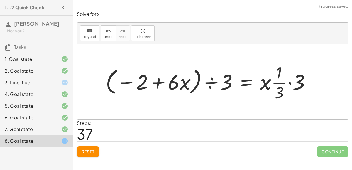
click at [293, 81] on div at bounding box center [210, 82] width 215 height 42
click at [280, 83] on div at bounding box center [202, 82] width 198 height 42
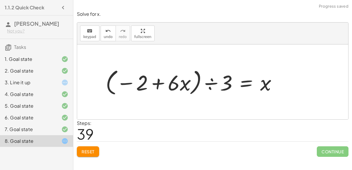
click at [260, 85] on div at bounding box center [193, 82] width 181 height 31
drag, startPoint x: 127, startPoint y: 84, endPoint x: 162, endPoint y: 83, distance: 35.8
click at [162, 83] on div at bounding box center [193, 82] width 181 height 31
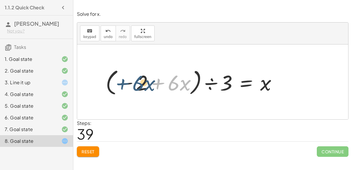
drag, startPoint x: 162, startPoint y: 83, endPoint x: 126, endPoint y: 84, distance: 36.4
click at [126, 84] on div at bounding box center [193, 82] width 181 height 31
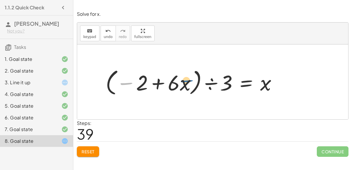
drag, startPoint x: 126, startPoint y: 84, endPoint x: 196, endPoint y: 83, distance: 69.8
click at [196, 83] on div at bounding box center [193, 82] width 181 height 31
drag, startPoint x: 139, startPoint y: 83, endPoint x: 171, endPoint y: 83, distance: 31.7
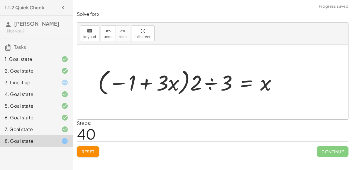
click at [144, 83] on div at bounding box center [189, 82] width 189 height 31
drag, startPoint x: 196, startPoint y: 81, endPoint x: 156, endPoint y: 81, distance: 40.2
click at [156, 81] on div at bounding box center [189, 82] width 189 height 31
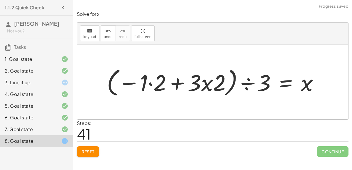
click at [204, 82] on div at bounding box center [215, 81] width 222 height 33
click at [202, 83] on div at bounding box center [215, 81] width 222 height 33
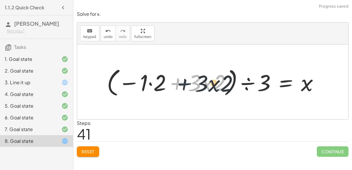
drag, startPoint x: 169, startPoint y: 79, endPoint x: 158, endPoint y: 79, distance: 10.3
click at [158, 79] on div at bounding box center [215, 81] width 222 height 33
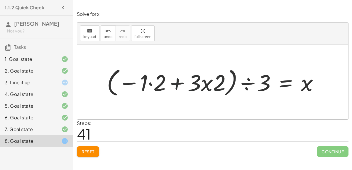
click at [150, 82] on div at bounding box center [215, 81] width 222 height 33
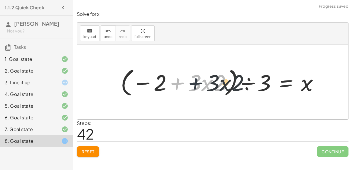
drag, startPoint x: 178, startPoint y: 84, endPoint x: 197, endPoint y: 84, distance: 18.8
click at [197, 84] on div at bounding box center [222, 81] width 208 height 33
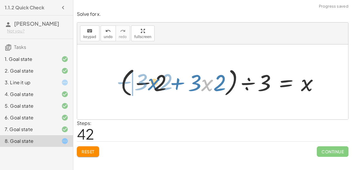
drag, startPoint x: 201, startPoint y: 83, endPoint x: 142, endPoint y: 82, distance: 59.5
click at [142, 82] on div at bounding box center [222, 81] width 208 height 33
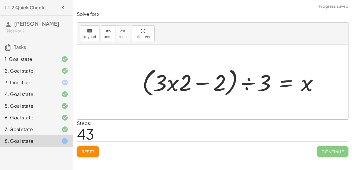
click at [164, 84] on div at bounding box center [232, 81] width 187 height 33
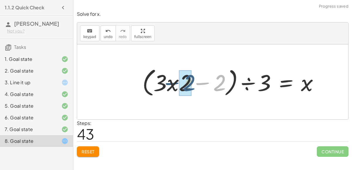
drag, startPoint x: 215, startPoint y: 80, endPoint x: 179, endPoint y: 80, distance: 35.2
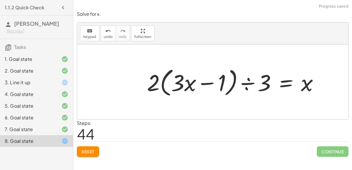
click at [191, 84] on div at bounding box center [235, 81] width 182 height 33
drag, startPoint x: 191, startPoint y: 84, endPoint x: 232, endPoint y: 80, distance: 40.3
click at [232, 80] on div at bounding box center [235, 81] width 182 height 33
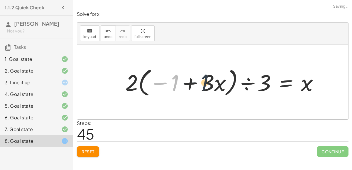
drag, startPoint x: 172, startPoint y: 81, endPoint x: 216, endPoint y: 82, distance: 44.6
click at [216, 82] on div at bounding box center [224, 81] width 204 height 33
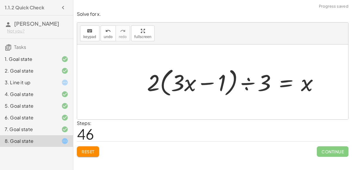
click at [169, 86] on div at bounding box center [235, 81] width 182 height 33
drag, startPoint x: 149, startPoint y: 84, endPoint x: 201, endPoint y: 85, distance: 51.9
click at [201, 85] on div at bounding box center [235, 81] width 182 height 33
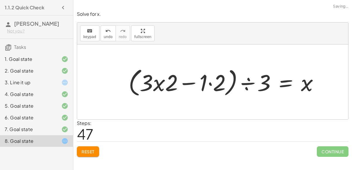
click at [213, 84] on div at bounding box center [225, 81] width 200 height 33
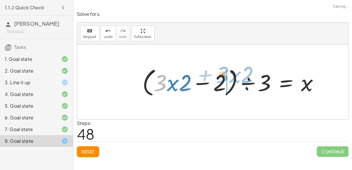
drag, startPoint x: 167, startPoint y: 86, endPoint x: 229, endPoint y: 78, distance: 62.7
click at [229, 78] on div at bounding box center [232, 81] width 187 height 33
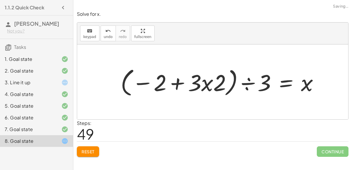
click at [204, 83] on div at bounding box center [222, 81] width 208 height 33
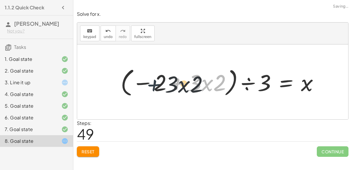
drag, startPoint x: 185, startPoint y: 82, endPoint x: 140, endPoint y: 83, distance: 45.2
click at [140, 83] on div at bounding box center [222, 81] width 208 height 33
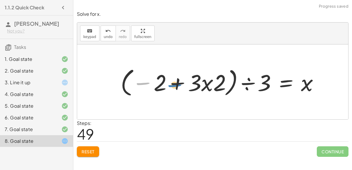
drag, startPoint x: 140, startPoint y: 83, endPoint x: 179, endPoint y: 84, distance: 39.9
click at [179, 84] on div at bounding box center [222, 81] width 208 height 33
click at [106, 36] on span "undo" at bounding box center [108, 37] width 9 height 4
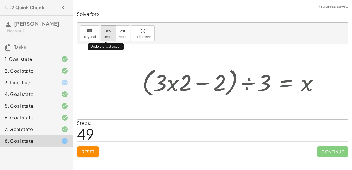
click at [106, 36] on span "undo" at bounding box center [108, 37] width 9 height 4
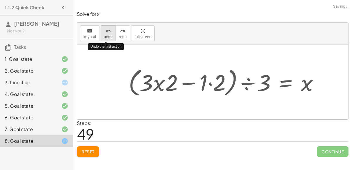
click at [106, 36] on span "undo" at bounding box center [108, 37] width 9 height 4
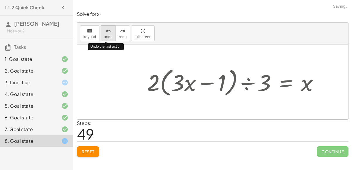
click at [106, 36] on span "undo" at bounding box center [108, 37] width 9 height 4
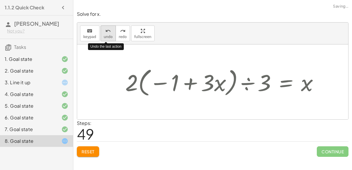
click at [106, 36] on span "undo" at bounding box center [108, 37] width 9 height 4
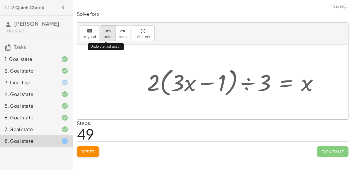
click at [106, 36] on span "undo" at bounding box center [108, 37] width 9 height 4
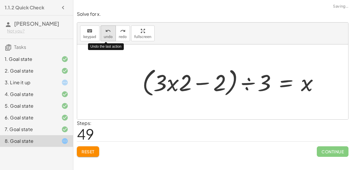
click at [106, 36] on span "undo" at bounding box center [108, 37] width 9 height 4
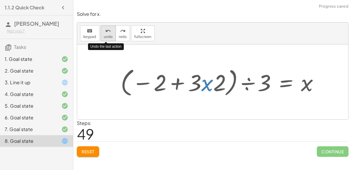
click at [106, 36] on span "undo" at bounding box center [108, 37] width 9 height 4
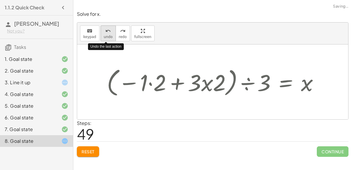
click at [106, 36] on span "undo" at bounding box center [108, 37] width 9 height 4
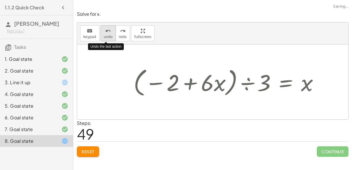
click at [106, 36] on span "undo" at bounding box center [108, 37] width 9 height 4
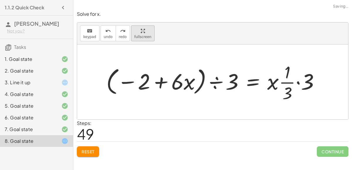
click at [128, 72] on div "keyboard keypad undo undo redo redo fullscreen Undo the last action + · 6 · x −…" at bounding box center [212, 71] width 271 height 97
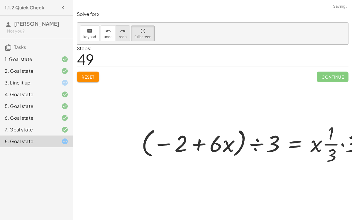
click at [119, 35] on span "redo" at bounding box center [123, 37] width 8 height 4
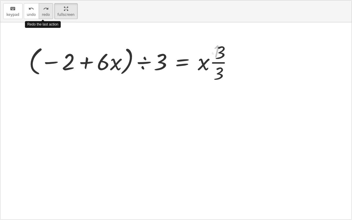
click at [46, 13] on span "redo" at bounding box center [46, 15] width 8 height 4
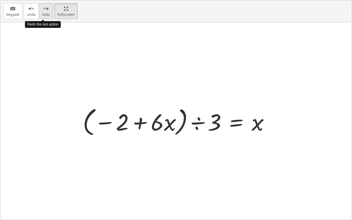
click at [46, 13] on button "redo redo" at bounding box center [46, 11] width 14 height 16
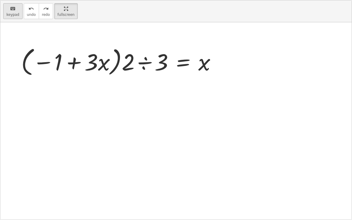
click at [14, 13] on span "keypad" at bounding box center [12, 15] width 13 height 4
click at [43, 11] on icon "redo" at bounding box center [46, 8] width 6 height 7
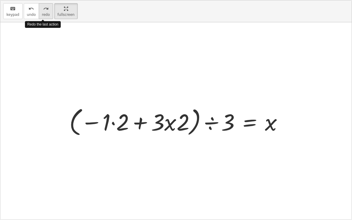
click at [43, 11] on icon "redo" at bounding box center [46, 8] width 6 height 7
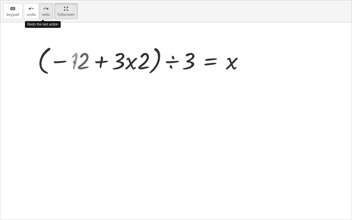
click at [43, 11] on icon "redo" at bounding box center [46, 8] width 6 height 7
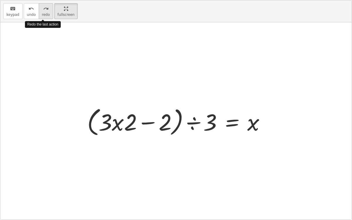
click at [43, 11] on icon "redo" at bounding box center [46, 8] width 6 height 7
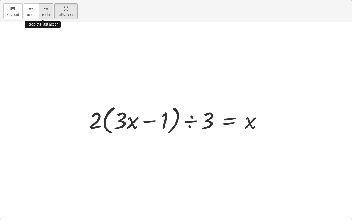
click at [43, 11] on icon "redo" at bounding box center [46, 8] width 6 height 7
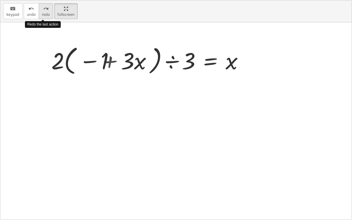
click at [43, 11] on icon "redo" at bounding box center [46, 8] width 6 height 7
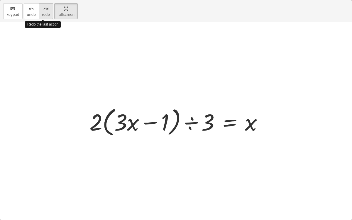
click at [43, 11] on icon "redo" at bounding box center [46, 8] width 6 height 7
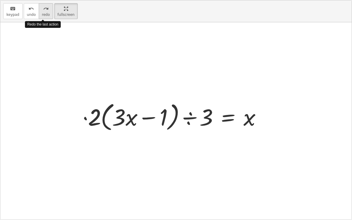
click at [43, 11] on icon "redo" at bounding box center [46, 8] width 6 height 7
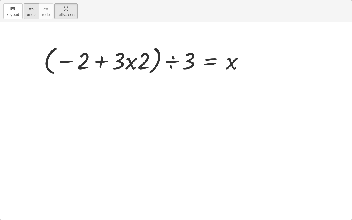
click at [27, 13] on span "undo" at bounding box center [31, 15] width 9 height 4
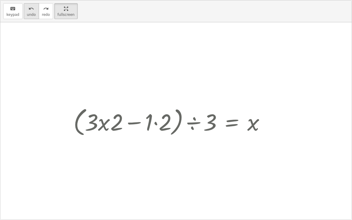
click at [27, 13] on span "undo" at bounding box center [31, 15] width 9 height 4
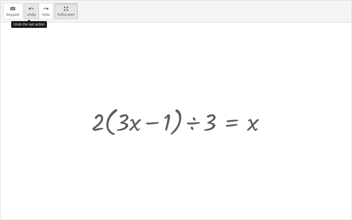
click at [27, 13] on span "undo" at bounding box center [31, 15] width 9 height 4
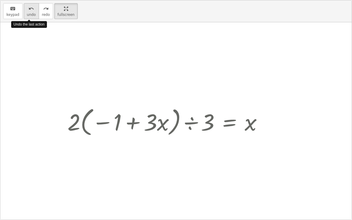
click at [27, 13] on span "undo" at bounding box center [31, 15] width 9 height 4
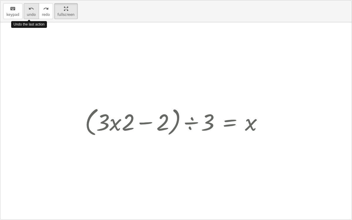
click at [27, 13] on span "undo" at bounding box center [31, 15] width 9 height 4
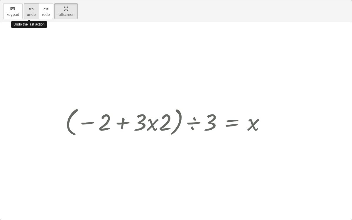
click at [27, 13] on span "undo" at bounding box center [31, 15] width 9 height 4
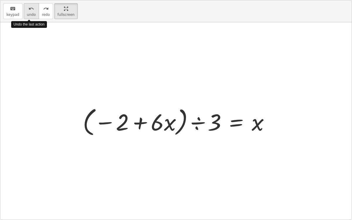
click at [27, 13] on span "undo" at bounding box center [31, 15] width 9 height 4
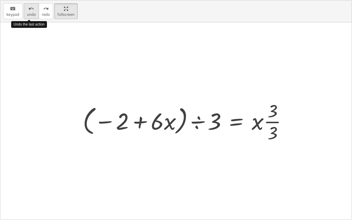
click at [27, 13] on span "undo" at bounding box center [31, 15] width 9 height 4
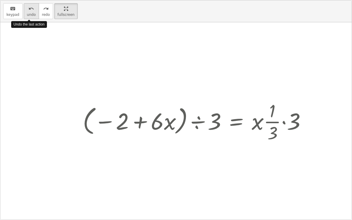
click at [27, 13] on span "undo" at bounding box center [31, 15] width 9 height 4
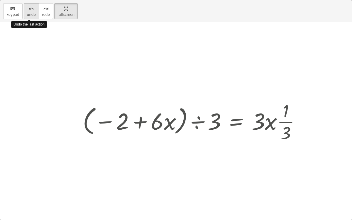
click at [27, 13] on span "undo" at bounding box center [31, 15] width 9 height 4
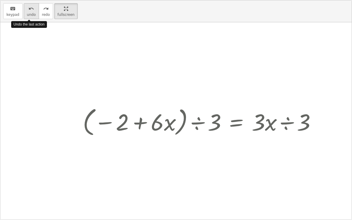
click at [27, 13] on span "undo" at bounding box center [31, 15] width 9 height 4
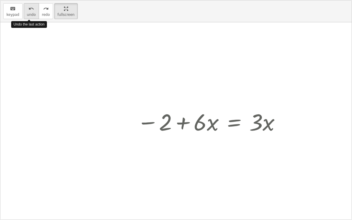
click at [27, 13] on span "undo" at bounding box center [31, 15] width 9 height 4
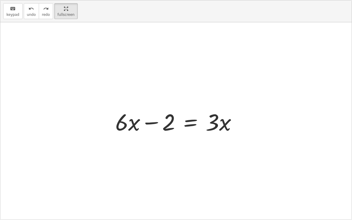
click at [147, 122] on div at bounding box center [178, 121] width 132 height 30
click at [17, 7] on div "keyboard" at bounding box center [12, 8] width 13 height 7
click at [58, 0] on html "1.1.2 Quick Check [PERSON_NAME] Not you? Tasks 1. Goal state 2. Goal state 3. L…" at bounding box center [176, 110] width 352 height 220
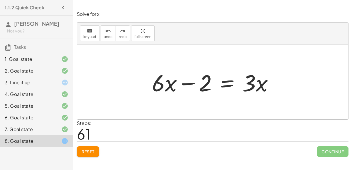
click at [228, 79] on div at bounding box center [215, 82] width 132 height 30
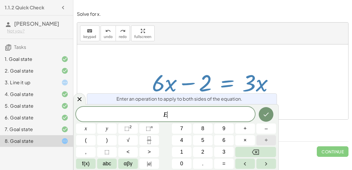
click at [266, 137] on span "÷" at bounding box center [266, 141] width 3 height 8
click at [226, 149] on button "3" at bounding box center [224, 152] width 20 height 10
click at [265, 115] on icon "Done" at bounding box center [265, 114] width 7 height 7
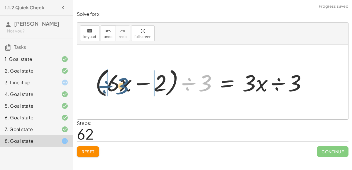
drag, startPoint x: 209, startPoint y: 75, endPoint x: 122, endPoint y: 77, distance: 87.4
click at [122, 77] on div at bounding box center [203, 82] width 222 height 34
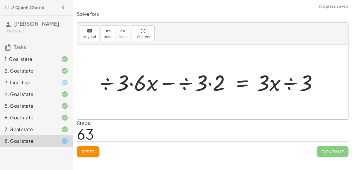
click at [109, 84] on div at bounding box center [213, 82] width 224 height 28
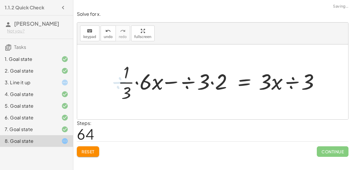
click at [135, 83] on div at bounding box center [221, 82] width 212 height 43
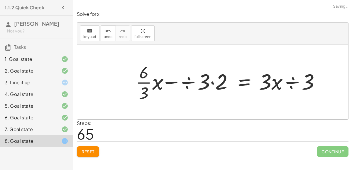
click at [149, 81] on div at bounding box center [230, 82] width 195 height 43
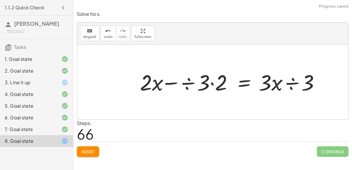
click at [211, 82] on div at bounding box center [232, 82] width 190 height 28
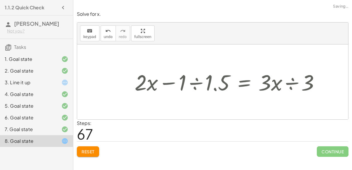
click at [196, 84] on div at bounding box center [229, 82] width 195 height 28
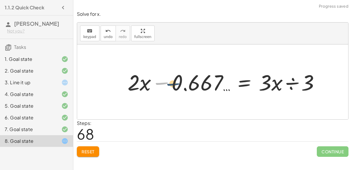
drag, startPoint x: 161, startPoint y: 85, endPoint x: 173, endPoint y: 86, distance: 12.1
click at [173, 86] on div at bounding box center [226, 82] width 202 height 28
click at [181, 89] on div at bounding box center [226, 82] width 202 height 28
click at [286, 84] on div at bounding box center [226, 82] width 202 height 28
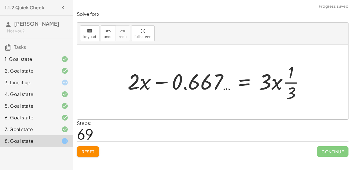
click at [286, 84] on div at bounding box center [219, 82] width 188 height 43
click at [272, 81] on div at bounding box center [219, 82] width 188 height 43
drag, startPoint x: 264, startPoint y: 80, endPoint x: 294, endPoint y: 82, distance: 29.7
click at [294, 82] on div at bounding box center [219, 82] width 188 height 43
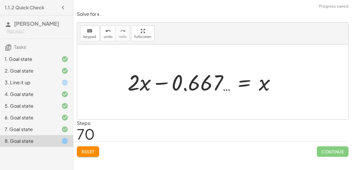
click at [189, 81] on div at bounding box center [204, 82] width 158 height 28
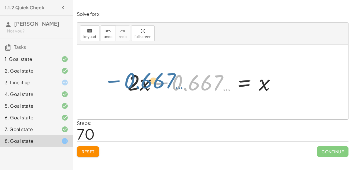
drag, startPoint x: 187, startPoint y: 89, endPoint x: 127, endPoint y: 88, distance: 60.1
click at [127, 88] on div at bounding box center [204, 82] width 158 height 28
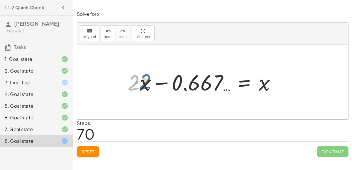
drag, startPoint x: 130, startPoint y: 87, endPoint x: 141, endPoint y: 86, distance: 10.3
click at [141, 86] on div at bounding box center [204, 82] width 158 height 28
drag, startPoint x: 133, startPoint y: 85, endPoint x: 159, endPoint y: 88, distance: 26.5
click at [159, 88] on div at bounding box center [204, 82] width 158 height 28
drag, startPoint x: 144, startPoint y: 86, endPoint x: 208, endPoint y: 82, distance: 64.0
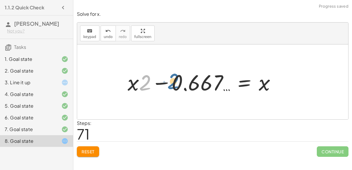
click at [208, 82] on div at bounding box center [204, 82] width 158 height 28
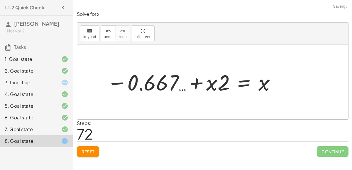
click at [210, 82] on div at bounding box center [191, 82] width 175 height 28
click at [203, 82] on div at bounding box center [191, 82] width 175 height 28
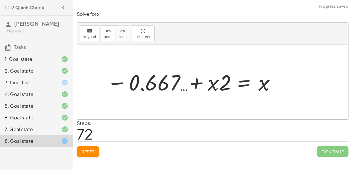
click at [193, 82] on div at bounding box center [191, 82] width 175 height 28
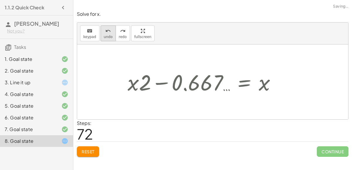
click at [110, 35] on button "undo undo" at bounding box center [108, 34] width 15 height 16
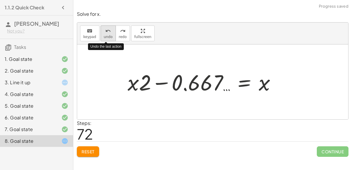
click at [110, 35] on button "undo undo" at bounding box center [108, 34] width 15 height 16
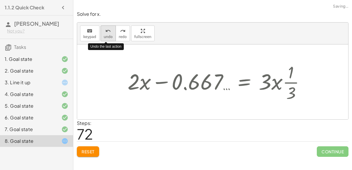
click at [110, 35] on button "undo undo" at bounding box center [108, 34] width 15 height 16
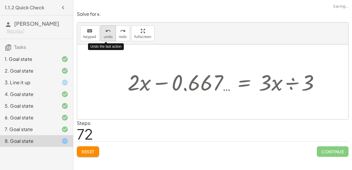
click at [110, 36] on button "undo undo" at bounding box center [108, 34] width 15 height 16
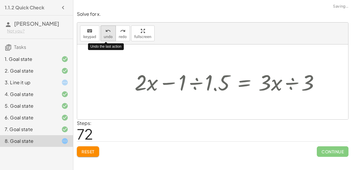
click at [111, 36] on button "undo undo" at bounding box center [108, 34] width 15 height 16
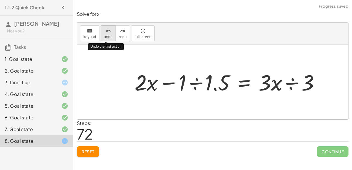
click at [111, 37] on button "undo undo" at bounding box center [108, 34] width 15 height 16
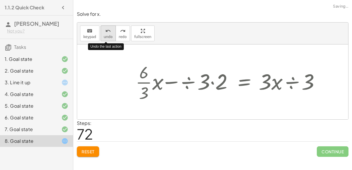
click at [111, 37] on button "undo undo" at bounding box center [108, 34] width 15 height 16
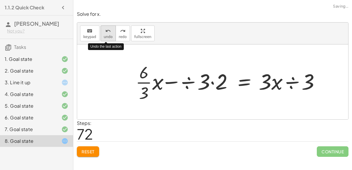
click at [111, 37] on button "undo undo" at bounding box center [108, 34] width 15 height 16
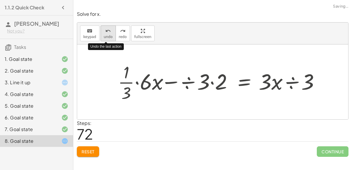
click at [111, 37] on button "undo undo" at bounding box center [108, 34] width 15 height 16
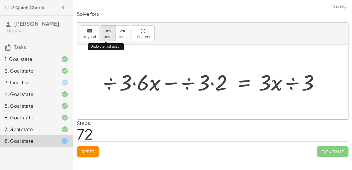
click at [111, 37] on button "undo undo" at bounding box center [108, 34] width 15 height 16
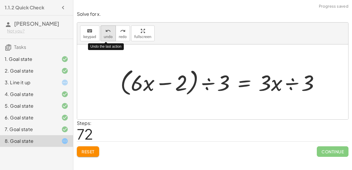
click at [111, 37] on button "undo undo" at bounding box center [108, 34] width 15 height 16
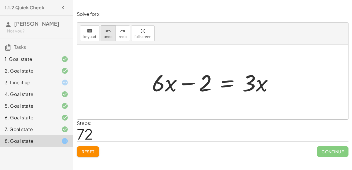
click at [107, 27] on div "undo" at bounding box center [108, 30] width 9 height 7
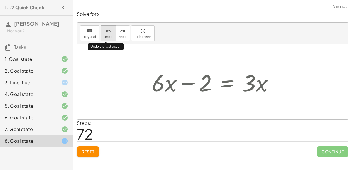
click at [107, 27] on div "undo" at bounding box center [108, 30] width 9 height 7
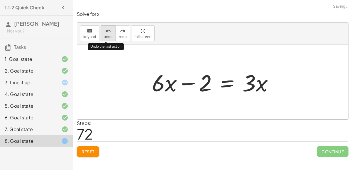
click at [107, 27] on div "undo" at bounding box center [108, 30] width 9 height 7
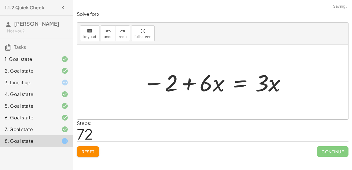
click at [91, 152] on span "Reset" at bounding box center [87, 151] width 13 height 5
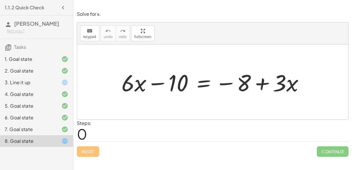
click at [204, 81] on div at bounding box center [214, 82] width 193 height 30
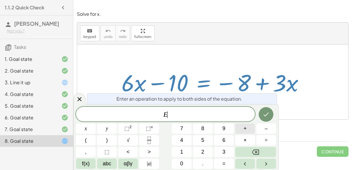
click at [244, 128] on span "+" at bounding box center [244, 129] width 3 height 8
click at [203, 131] on span "8" at bounding box center [202, 129] width 3 height 8
click at [262, 120] on button "Done" at bounding box center [266, 114] width 15 height 15
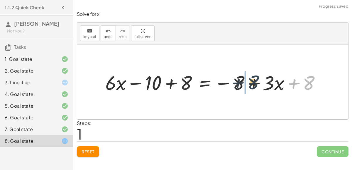
drag, startPoint x: 312, startPoint y: 81, endPoint x: 242, endPoint y: 81, distance: 69.8
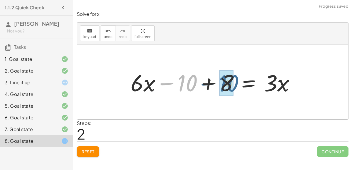
drag, startPoint x: 187, startPoint y: 81, endPoint x: 229, endPoint y: 81, distance: 41.9
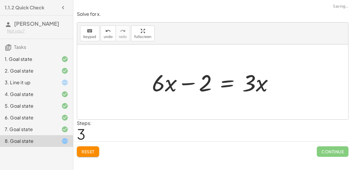
click at [188, 88] on div at bounding box center [215, 82] width 132 height 30
click at [104, 33] on div "undo" at bounding box center [108, 30] width 9 height 7
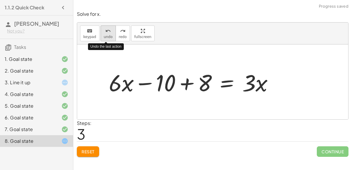
click at [104, 33] on div "undo" at bounding box center [108, 30] width 9 height 7
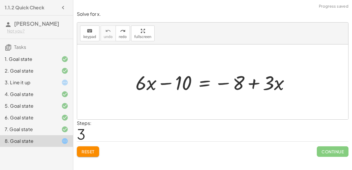
click at [90, 149] on span "Reset" at bounding box center [87, 151] width 13 height 5
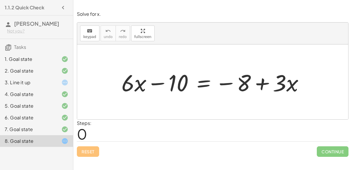
click at [201, 85] on div at bounding box center [214, 82] width 193 height 30
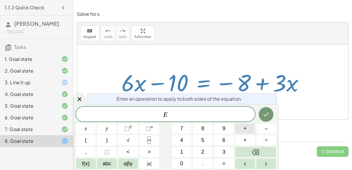
click at [239, 129] on button "+" at bounding box center [245, 129] width 20 height 10
click at [96, 124] on div at bounding box center [86, 129] width 20 height 10
click at [269, 112] on icon "Done" at bounding box center [265, 114] width 7 height 7
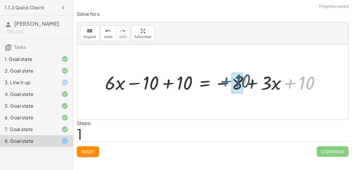
drag, startPoint x: 325, startPoint y: 85, endPoint x: 256, endPoint y: 84, distance: 68.9
click at [256, 84] on div at bounding box center [215, 82] width 226 height 25
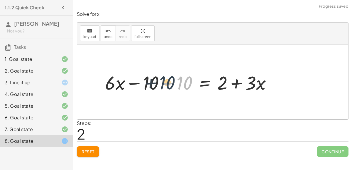
drag, startPoint x: 179, startPoint y: 81, endPoint x: 160, endPoint y: 80, distance: 18.5
click at [160, 80] on div at bounding box center [190, 82] width 177 height 25
drag, startPoint x: 186, startPoint y: 80, endPoint x: 136, endPoint y: 79, distance: 50.5
click at [136, 79] on div at bounding box center [190, 82] width 177 height 25
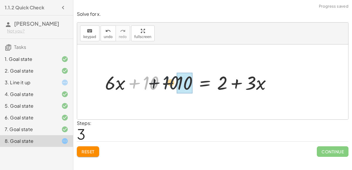
drag, startPoint x: 153, startPoint y: 81, endPoint x: 175, endPoint y: 81, distance: 22.6
click at [175, 81] on div at bounding box center [190, 82] width 177 height 25
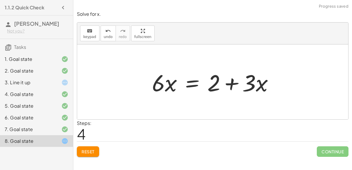
click at [195, 80] on div at bounding box center [215, 82] width 132 height 30
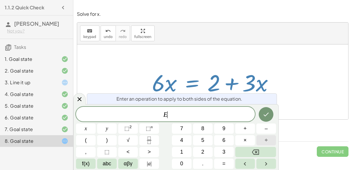
click at [265, 137] on span "÷" at bounding box center [266, 141] width 3 height 8
click at [264, 119] on button "Done" at bounding box center [266, 114] width 15 height 15
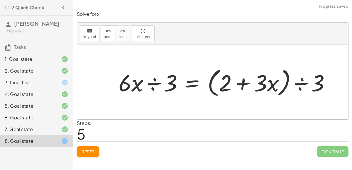
click at [155, 82] on div at bounding box center [227, 82] width 222 height 34
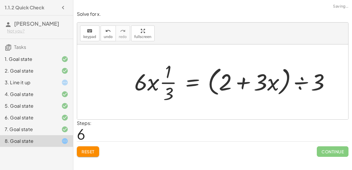
click at [140, 86] on div at bounding box center [234, 82] width 206 height 45
drag, startPoint x: 140, startPoint y: 86, endPoint x: 179, endPoint y: 85, distance: 38.4
click at [179, 85] on div at bounding box center [234, 82] width 206 height 45
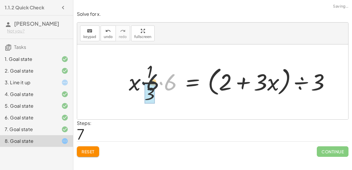
drag, startPoint x: 160, startPoint y: 81, endPoint x: 135, endPoint y: 81, distance: 24.6
click at [135, 81] on div at bounding box center [232, 82] width 212 height 45
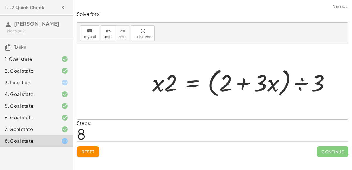
click at [165, 85] on div at bounding box center [243, 82] width 188 height 34
drag, startPoint x: 154, startPoint y: 86, endPoint x: 170, endPoint y: 85, distance: 15.6
click at [170, 85] on div at bounding box center [243, 82] width 188 height 34
click at [329, 86] on div at bounding box center [243, 82] width 188 height 34
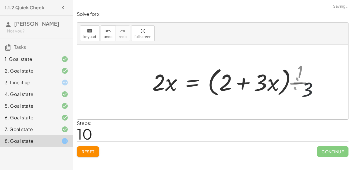
click at [326, 84] on div at bounding box center [212, 82] width 271 height 75
click at [298, 80] on div at bounding box center [235, 82] width 173 height 45
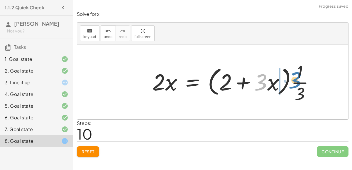
drag, startPoint x: 261, startPoint y: 80, endPoint x: 287, endPoint y: 76, distance: 26.1
click at [287, 76] on div at bounding box center [235, 82] width 173 height 45
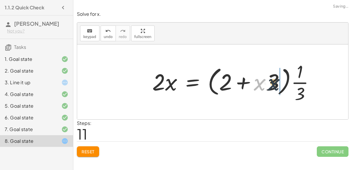
drag, startPoint x: 264, startPoint y: 84, endPoint x: 279, endPoint y: 84, distance: 15.0
click at [279, 84] on div at bounding box center [235, 82] width 173 height 45
click at [229, 81] on div at bounding box center [235, 82] width 173 height 45
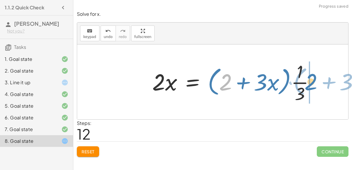
drag, startPoint x: 229, startPoint y: 81, endPoint x: 314, endPoint y: 80, distance: 84.4
click at [314, 80] on div at bounding box center [235, 82] width 173 height 45
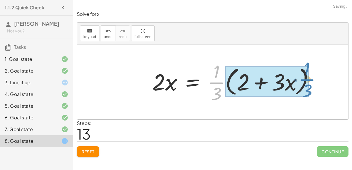
drag, startPoint x: 222, startPoint y: 81, endPoint x: 313, endPoint y: 78, distance: 90.9
click at [313, 78] on div at bounding box center [235, 82] width 173 height 45
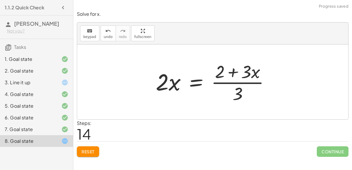
click at [234, 71] on div at bounding box center [215, 82] width 124 height 45
drag, startPoint x: 234, startPoint y: 71, endPoint x: 235, endPoint y: 95, distance: 23.8
click at [235, 95] on div at bounding box center [215, 82] width 124 height 45
drag, startPoint x: 233, startPoint y: 95, endPoint x: 252, endPoint y: 77, distance: 26.3
click at [252, 77] on div at bounding box center [215, 82] width 124 height 45
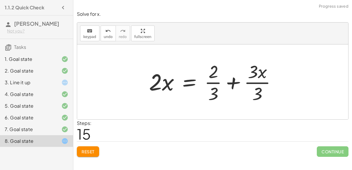
click at [256, 83] on div at bounding box center [215, 82] width 138 height 45
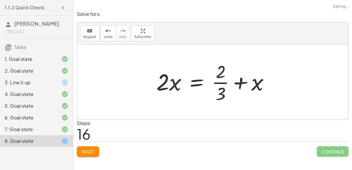
click at [215, 84] on div at bounding box center [214, 82] width 123 height 45
click at [234, 83] on div at bounding box center [214, 82] width 123 height 45
click at [237, 82] on div at bounding box center [214, 82] width 123 height 45
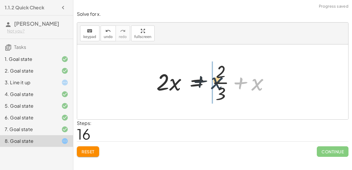
drag, startPoint x: 261, startPoint y: 84, endPoint x: 219, endPoint y: 82, distance: 41.7
click at [219, 82] on div at bounding box center [214, 82] width 123 height 45
